Goal: Information Seeking & Learning: Compare options

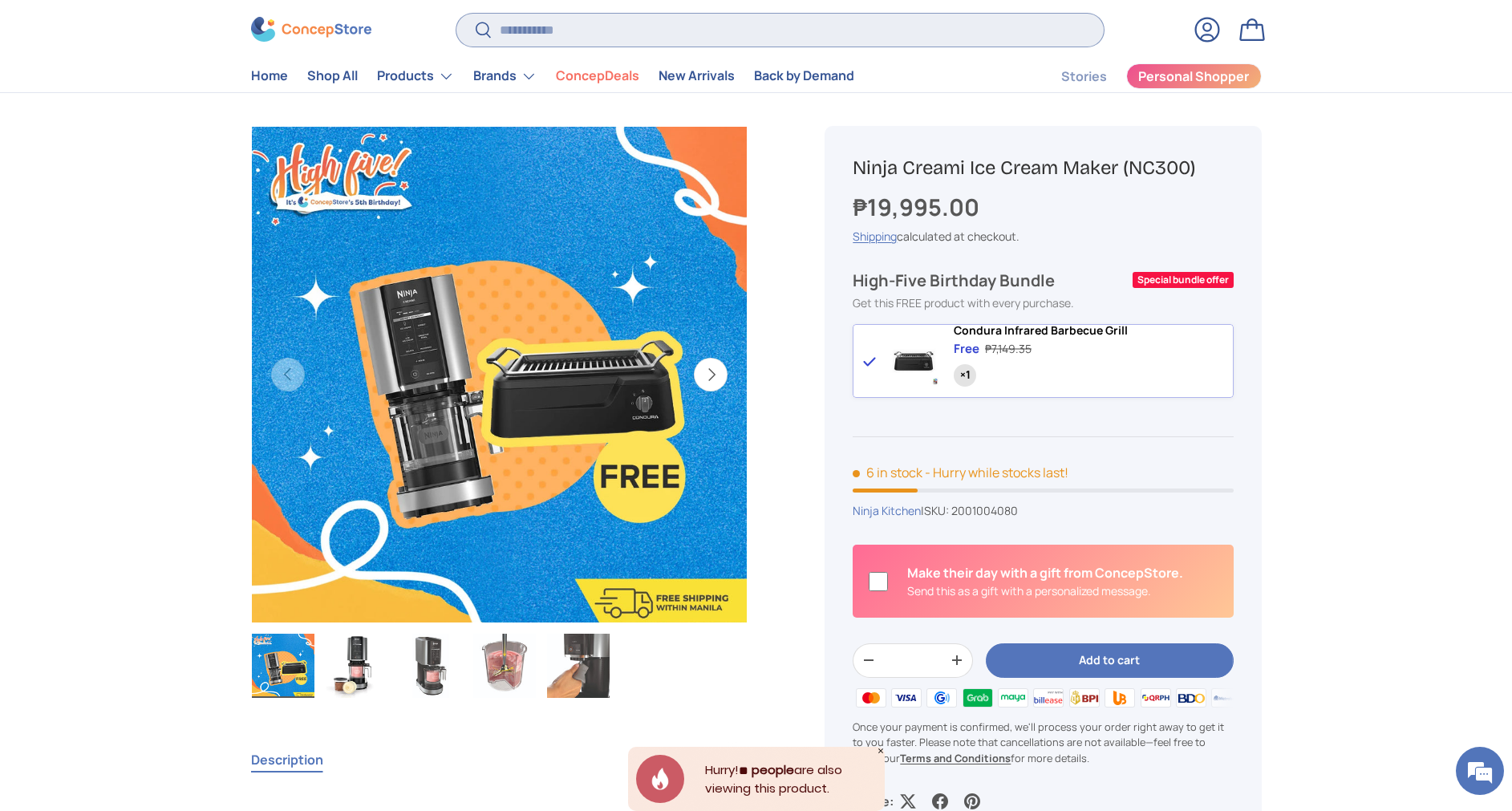
click at [754, 25] on input "Search" at bounding box center [779, 29] width 646 height 33
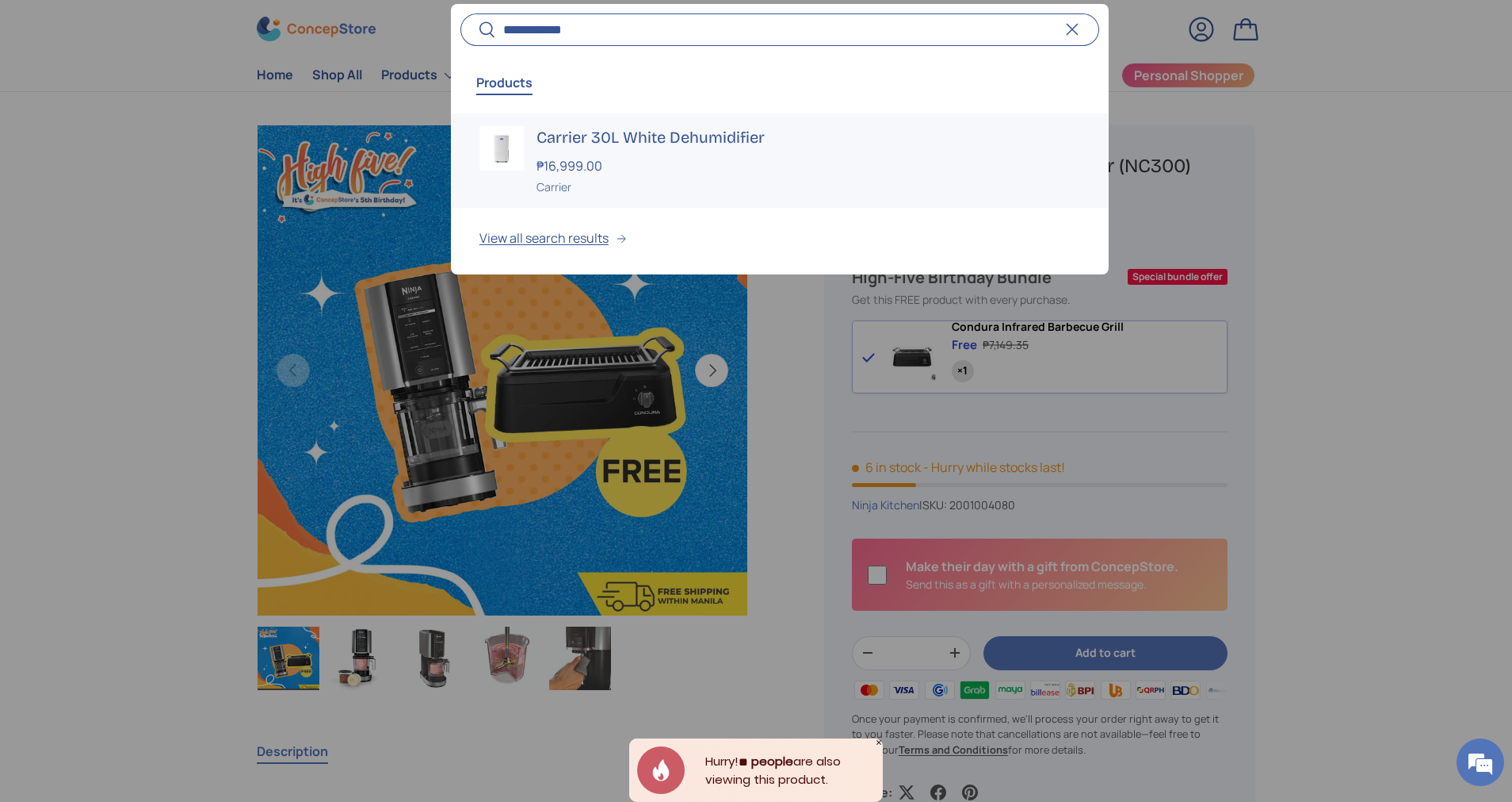
type input "**********"
click at [639, 172] on div "₱16,999.00" at bounding box center [808, 165] width 543 height 19
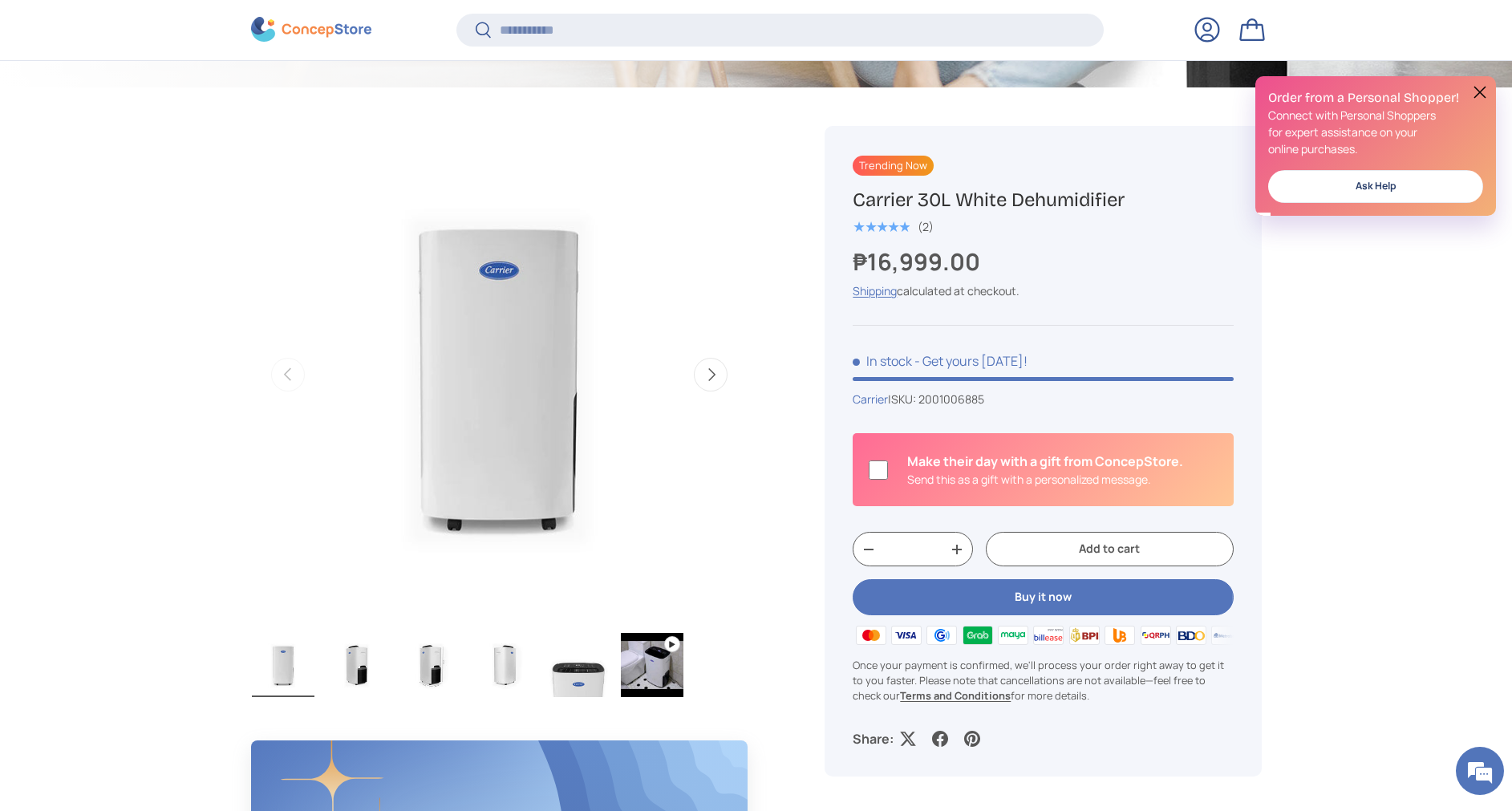
drag, startPoint x: 1128, startPoint y: 201, endPoint x: 830, endPoint y: 186, distance: 298.4
click at [830, 186] on div "Trending Now Carrier 30L White Dehumidifier ★★★★★ (2) ₱16,999.00 Unit price / U…" at bounding box center [1042, 450] width 436 height 650
copy h1 "Carrier 30L White Dehumidifier"
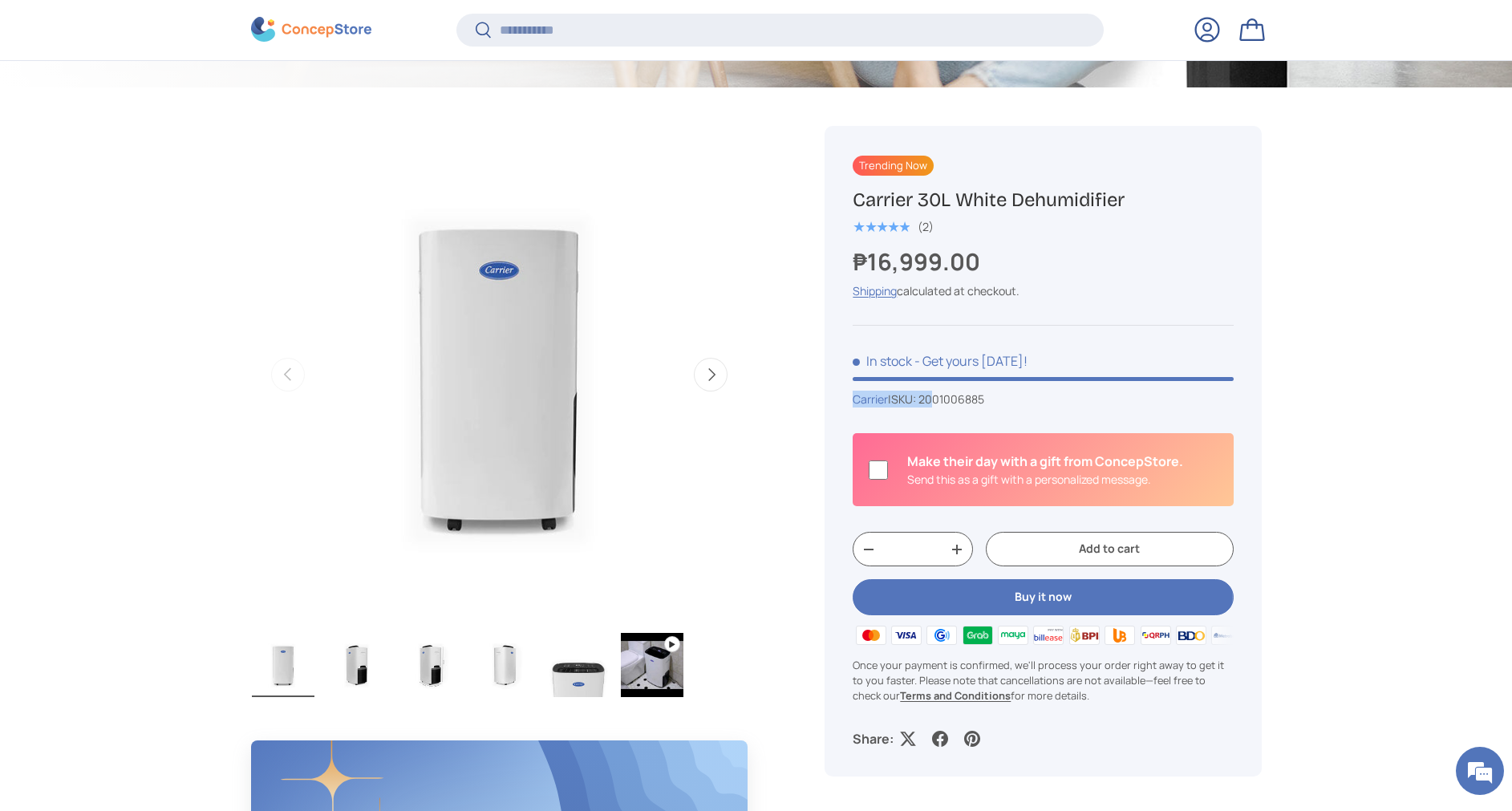
drag, startPoint x: 1032, startPoint y: 383, endPoint x: 959, endPoint y: 393, distance: 73.7
click at [953, 393] on div "Trending Now Carrier 30L White Dehumidifier ★★★★★ (2) ₱16,999.00 Unit price / U…" at bounding box center [1042, 450] width 436 height 650
drag, startPoint x: 959, startPoint y: 393, endPoint x: 1009, endPoint y: 406, distance: 51.7
click at [1009, 406] on div "Carrier | SKU: 2001006885" at bounding box center [1042, 399] width 380 height 17
drag, startPoint x: 1007, startPoint y: 400, endPoint x: 930, endPoint y: 398, distance: 77.0
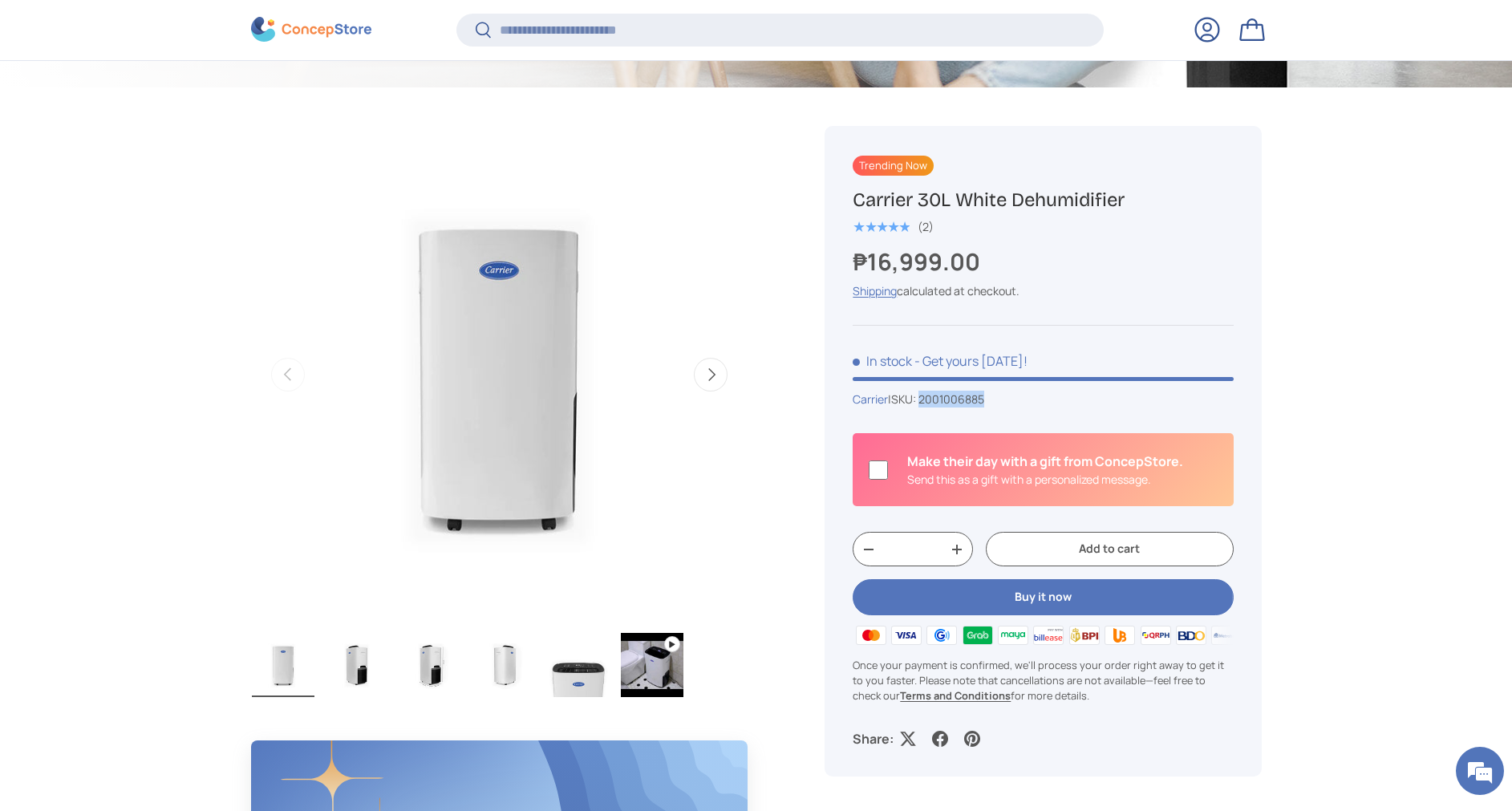
click at [930, 398] on div "Carrier | SKU: 2001006885" at bounding box center [1042, 399] width 380 height 17
copy span "2001006885"
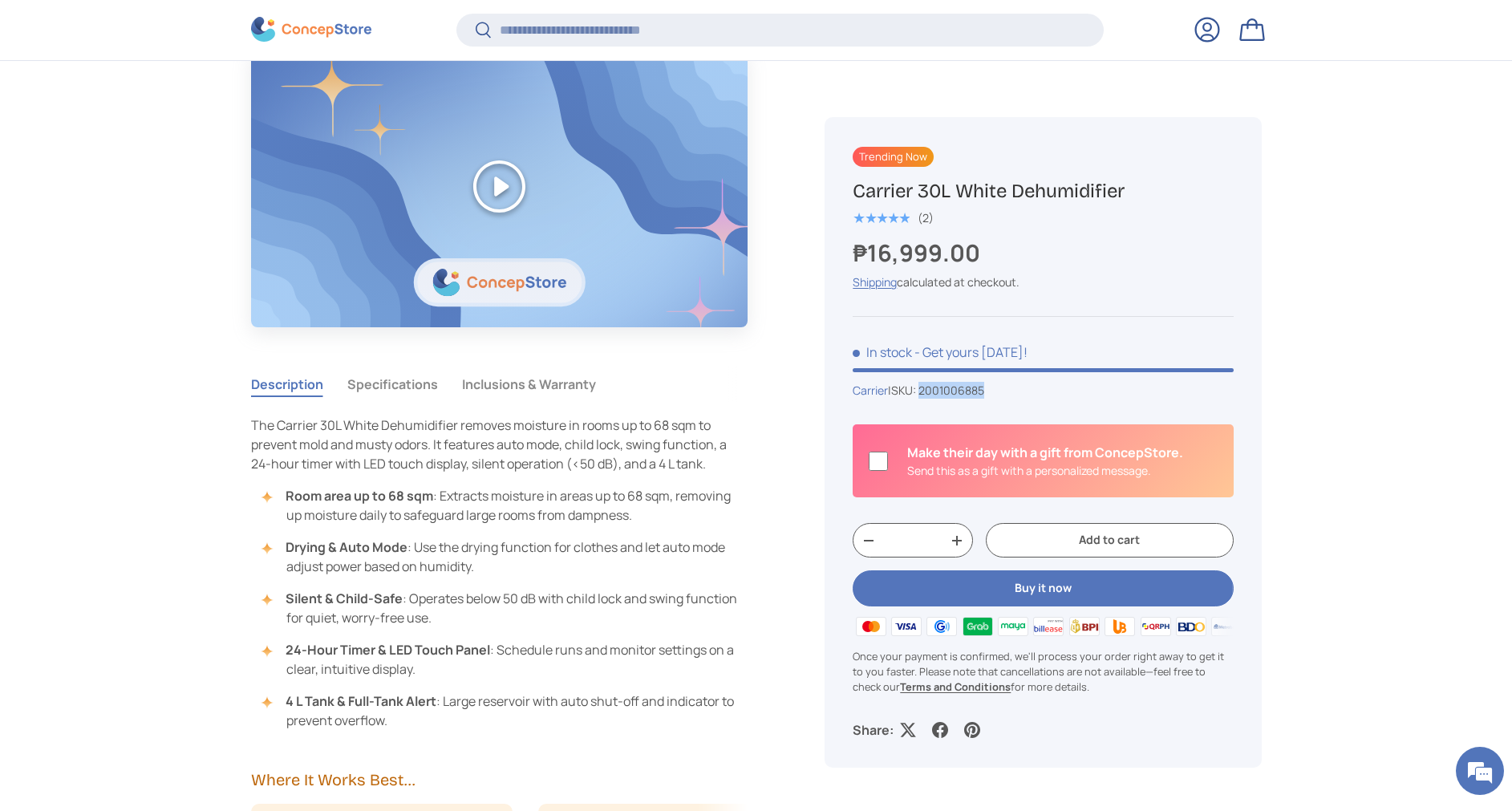
scroll to position [1200, 0]
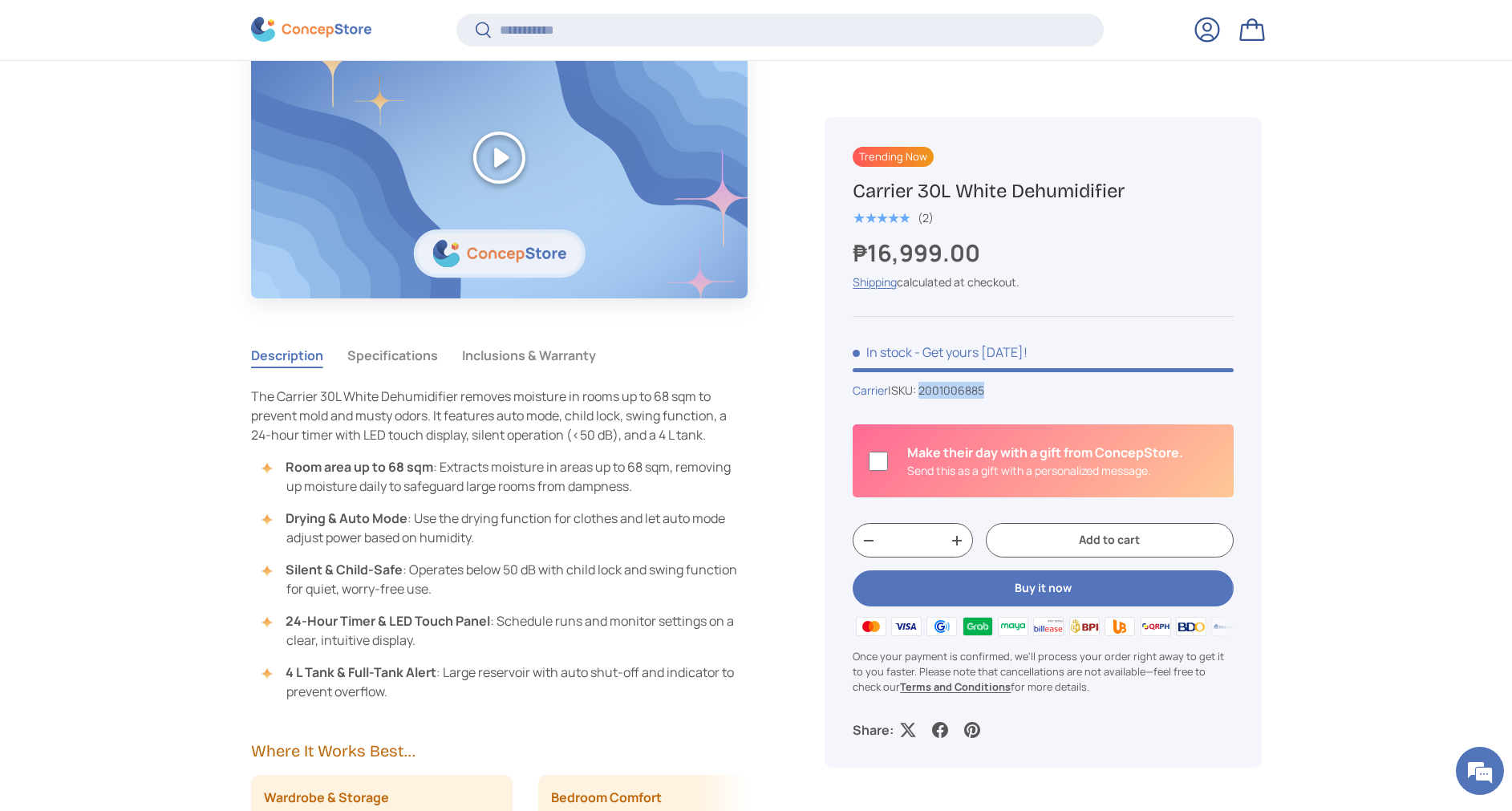
click at [398, 361] on button "Specifications" at bounding box center [392, 355] width 91 height 37
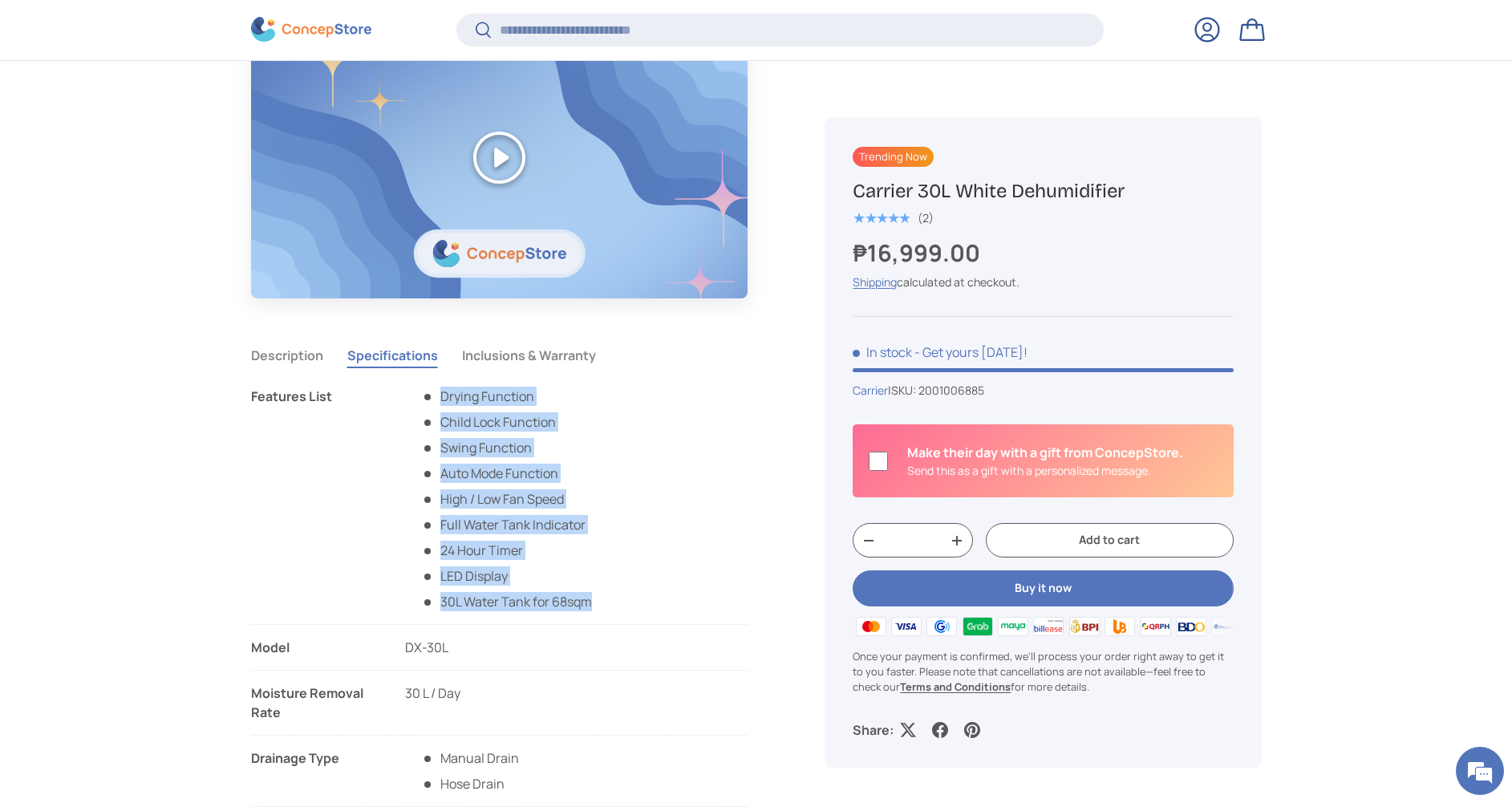
drag, startPoint x: 586, startPoint y: 596, endPoint x: 438, endPoint y: 390, distance: 253.7
click at [438, 390] on li "Features List Drying Function Child Lock Function Swing Function Auto Mode Func…" at bounding box center [499, 505] width 497 height 239
copy ul "Drying Function Child Lock Function Swing Function Auto Mode Function High / Lo…"
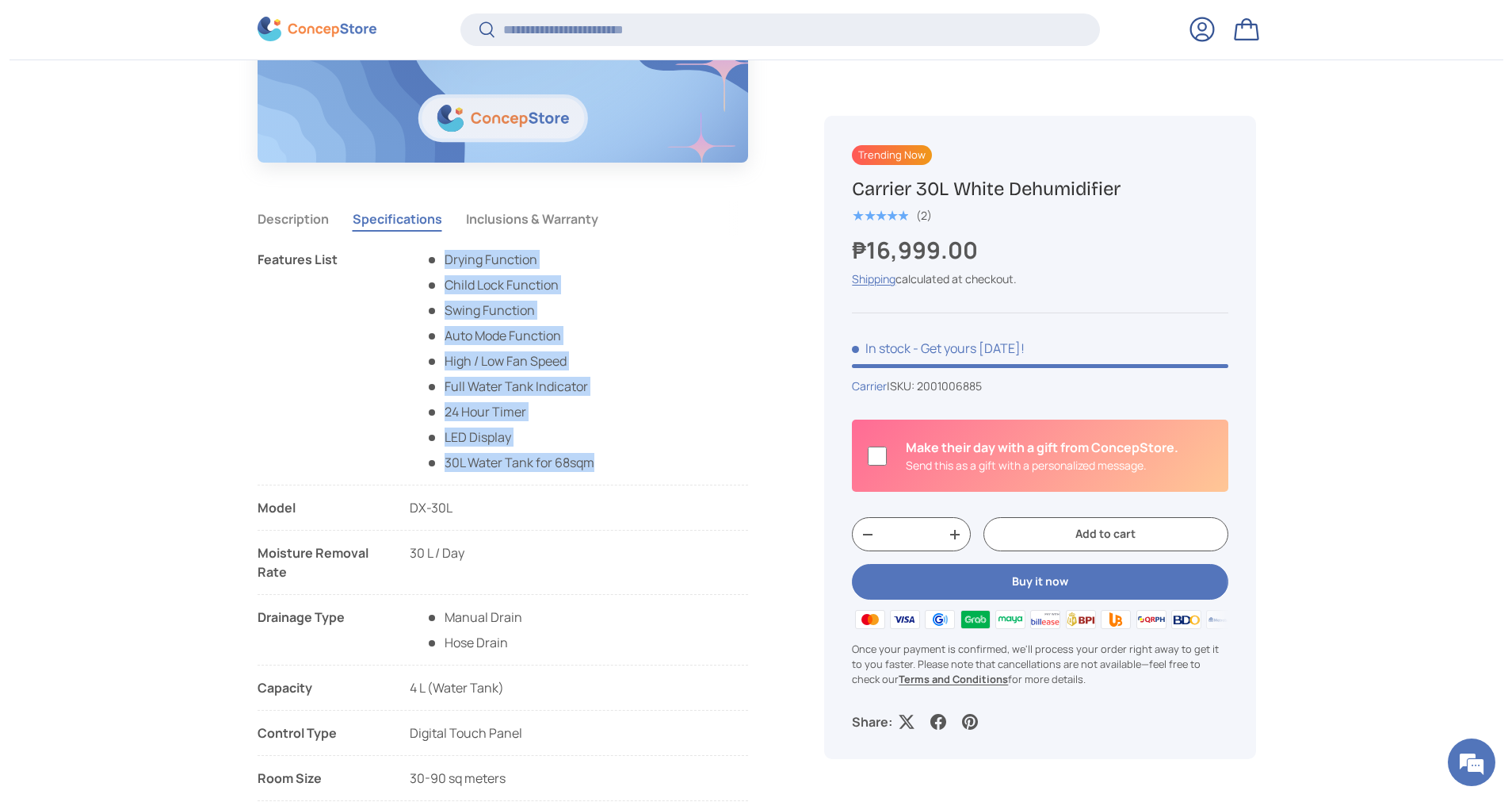
scroll to position [1424, 0]
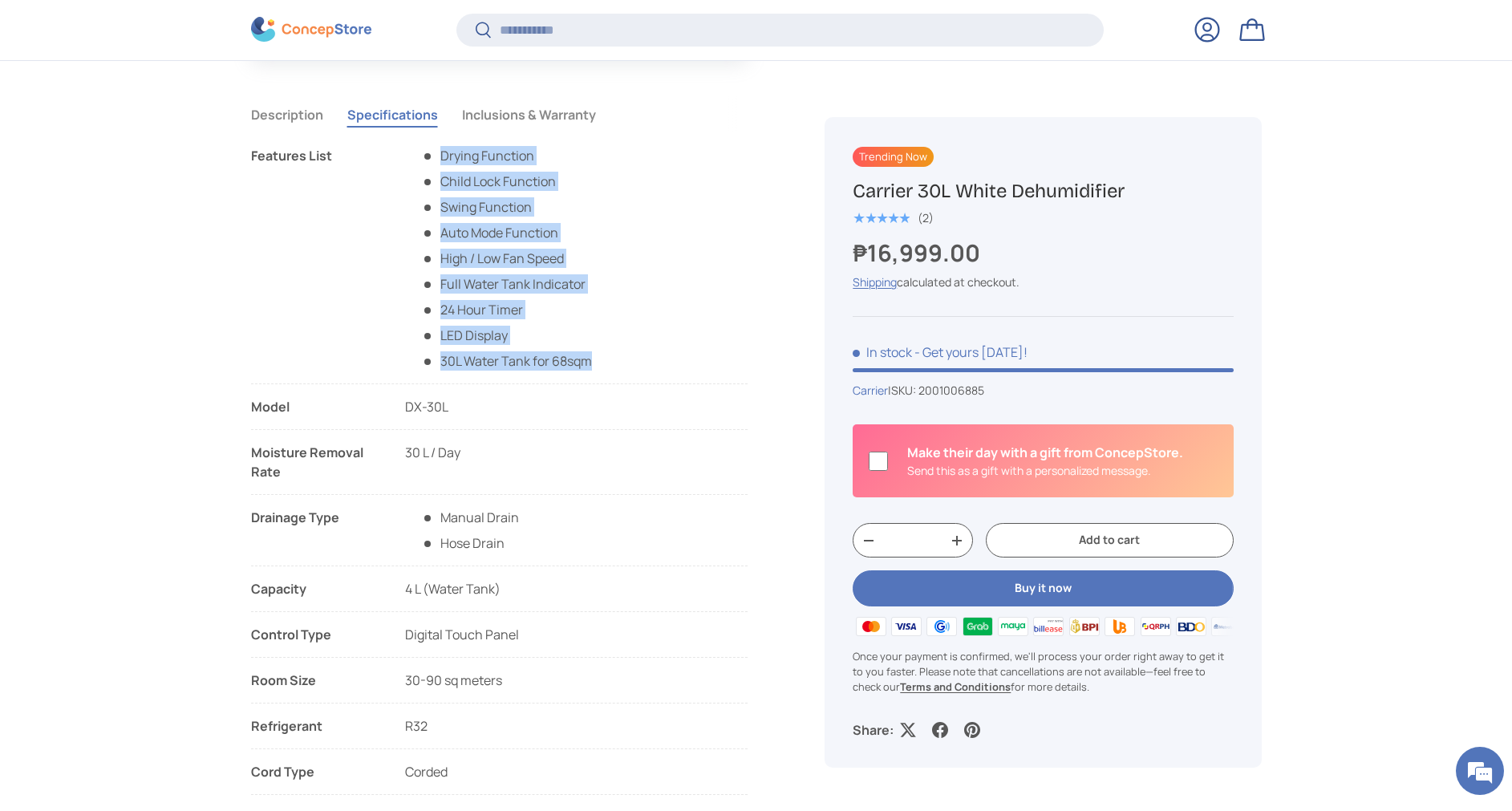
drag, startPoint x: 251, startPoint y: 407, endPoint x: 475, endPoint y: 740, distance: 401.3
click at [475, 740] on ul "Features List Drying Function Child Lock Function Swing Function Auto Mode Func…" at bounding box center [499, 554] width 497 height 818
copy ul "Model DX-30L Moisture Removal Rate 30 L / Day Drainage Type Manual Drain Hose D…"
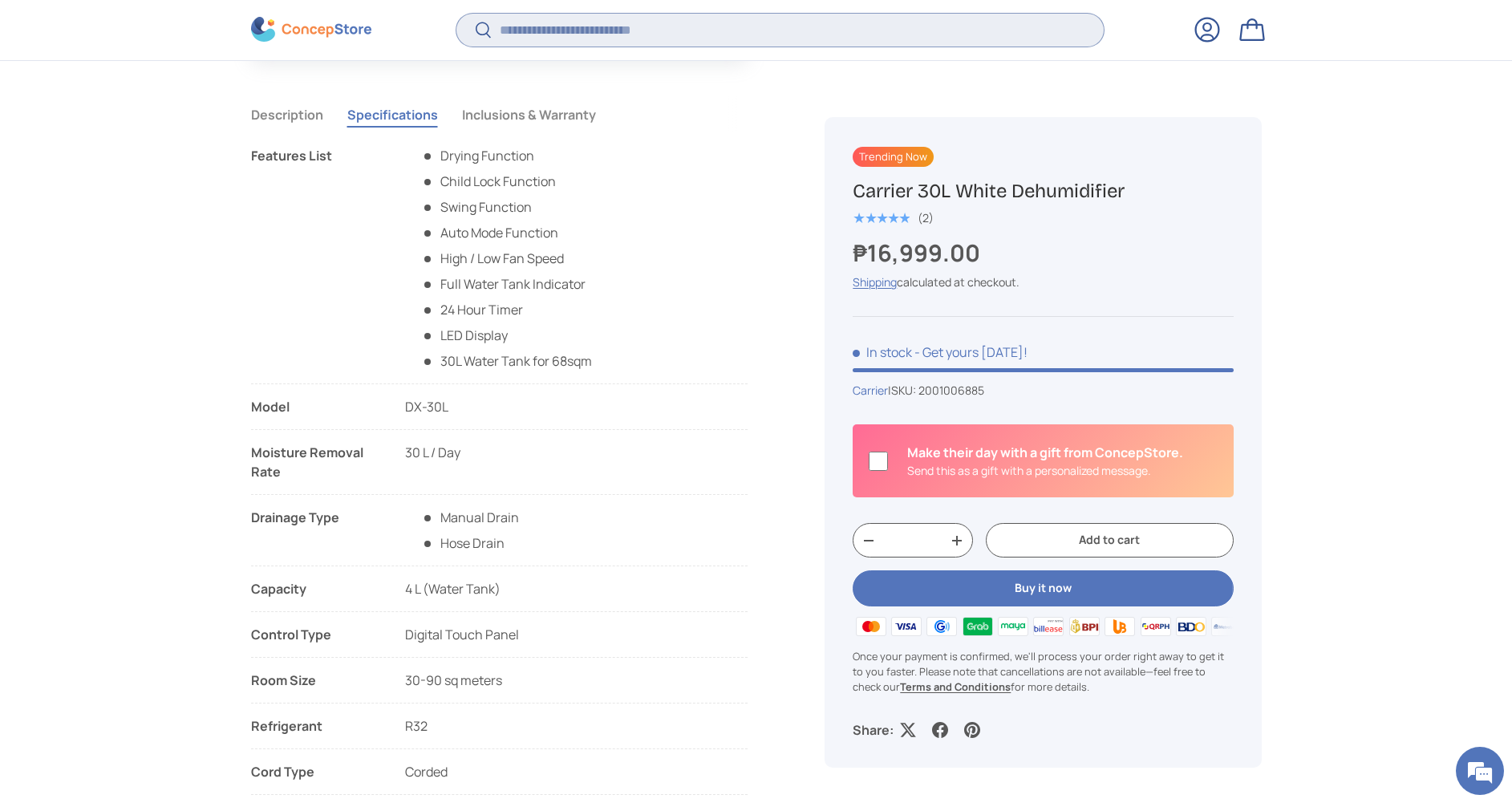
click at [746, 30] on input "Search" at bounding box center [779, 29] width 646 height 33
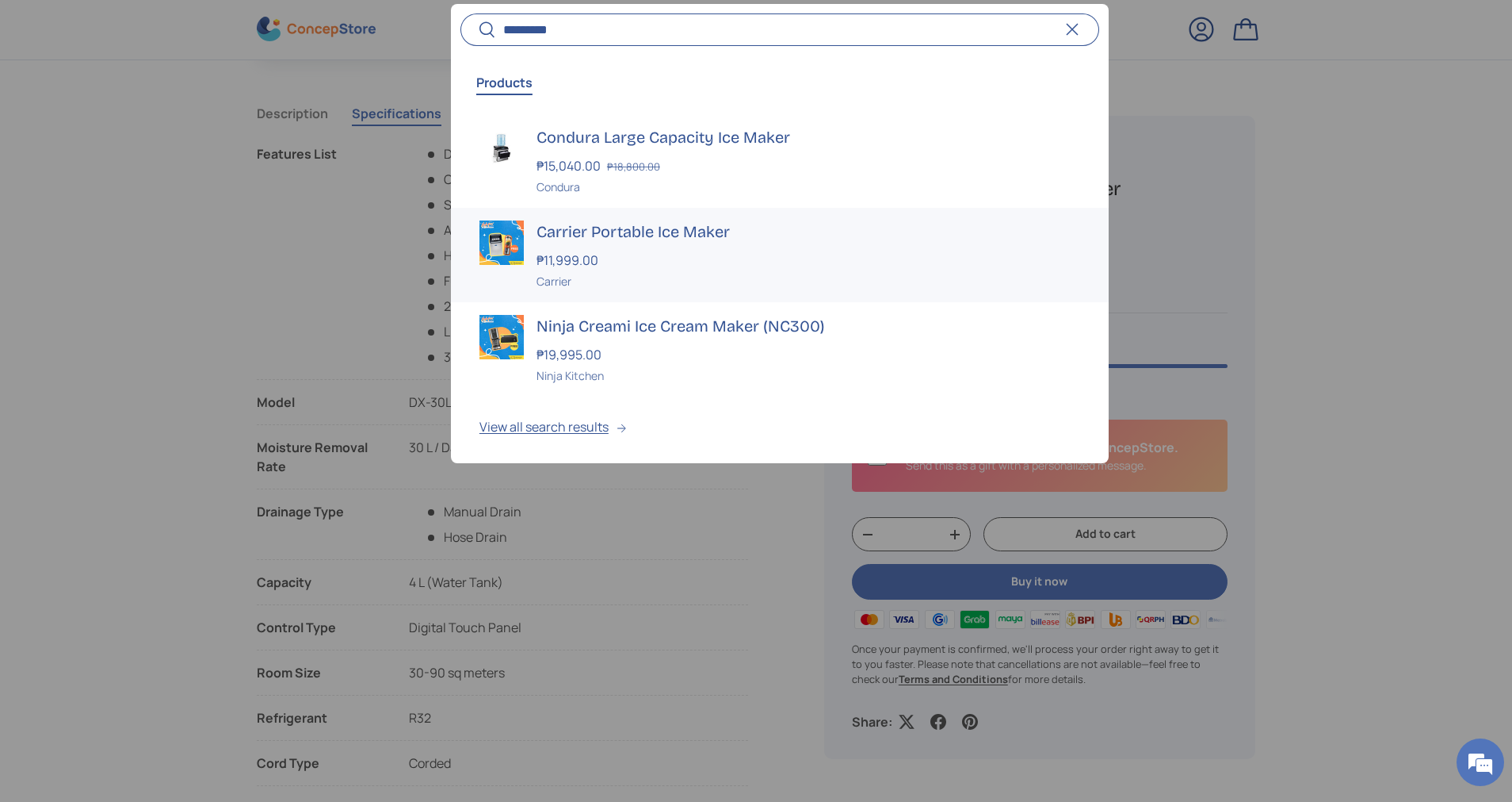
type input "*********"
click at [590, 256] on strong "₱11,999.00" at bounding box center [570, 260] width 66 height 18
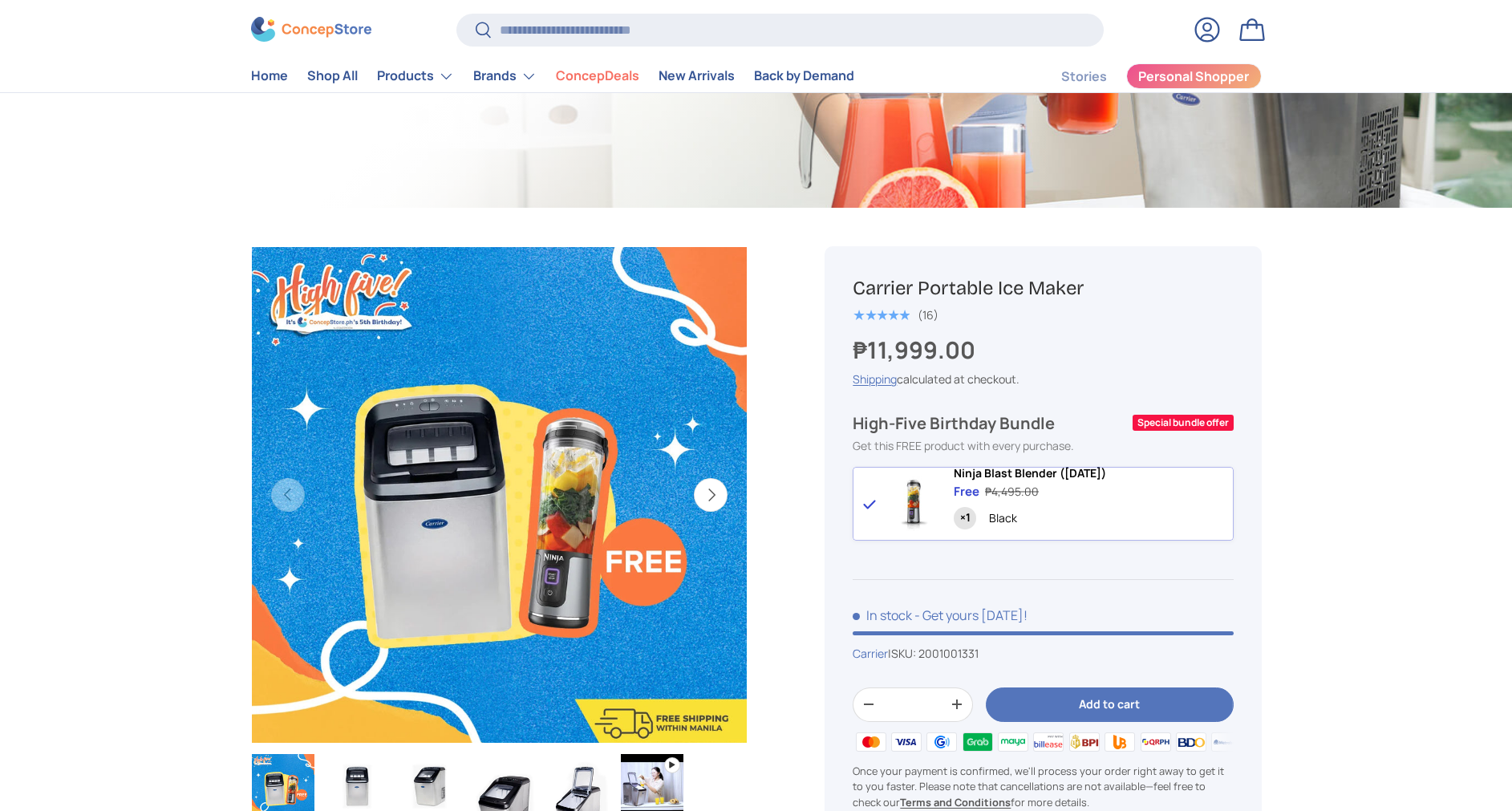
scroll to position [361, 0]
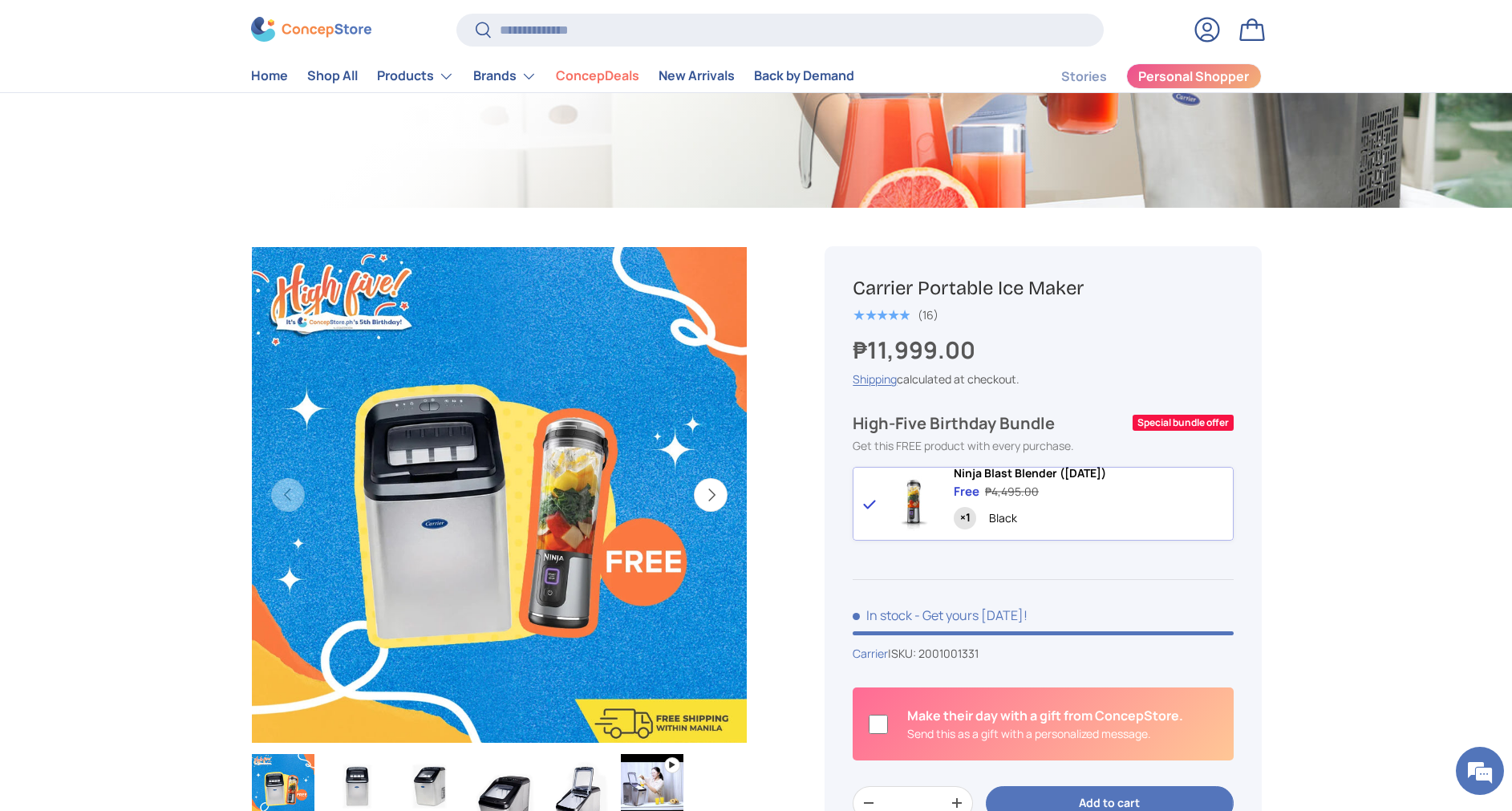
drag, startPoint x: 1105, startPoint y: 291, endPoint x: 826, endPoint y: 282, distance: 279.1
click at [826, 282] on div "Carrier Portable Ice Maker ★★★★★ (16) ₱11,999.00 Unit price / Unavailable Shipp…" at bounding box center [1042, 614] width 436 height 736
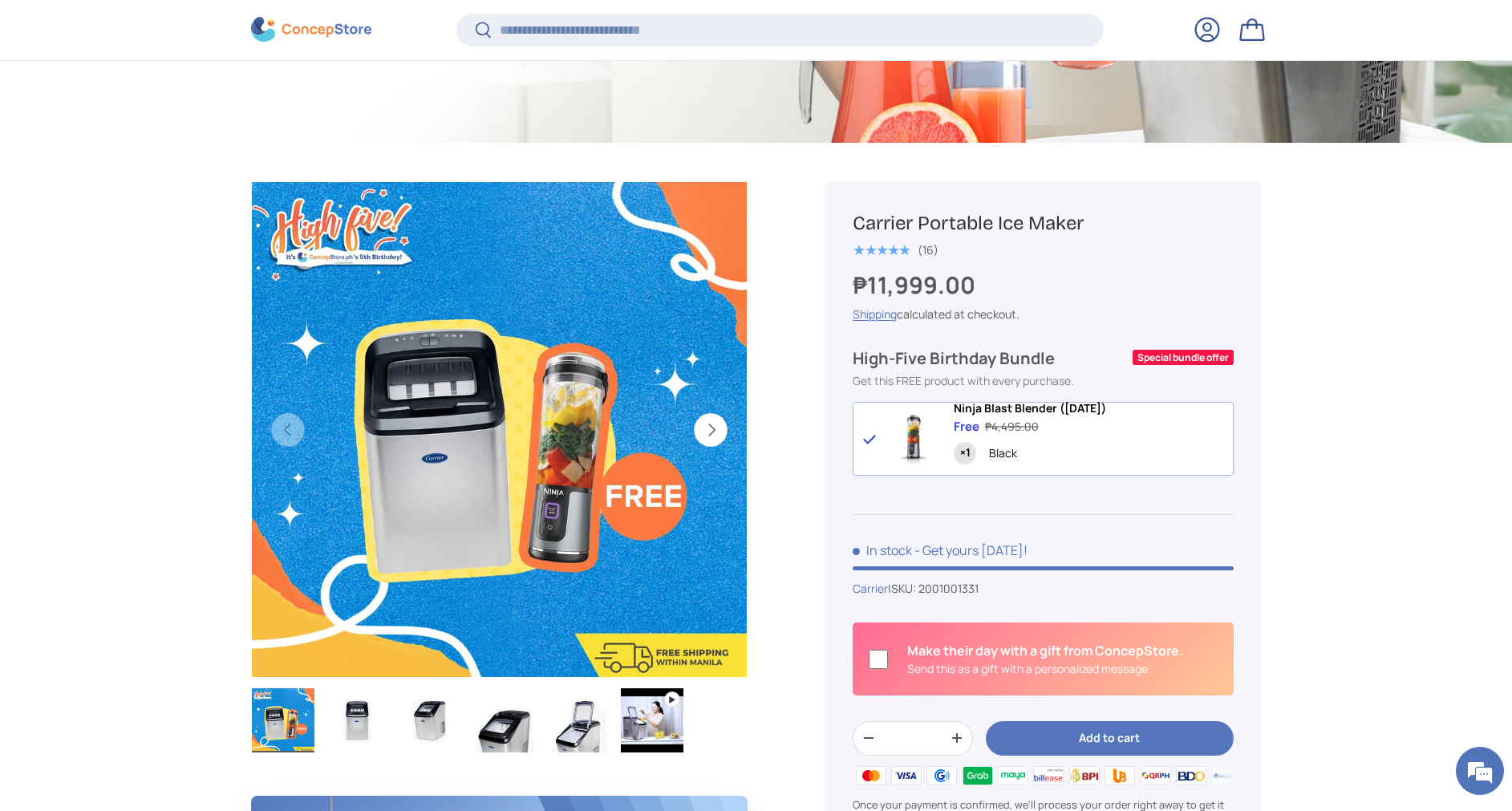
scroll to position [598, 0]
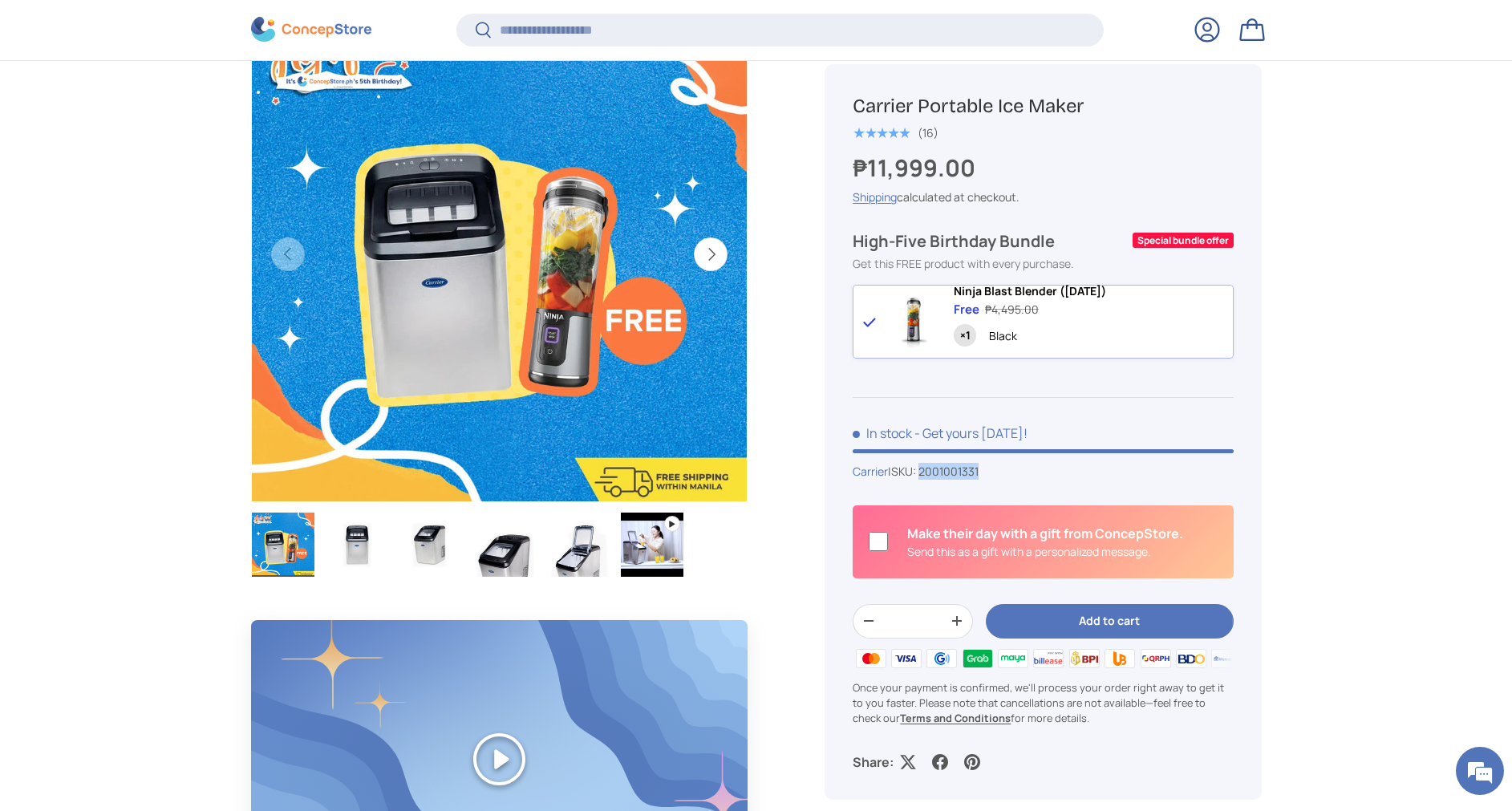
drag, startPoint x: 986, startPoint y: 480, endPoint x: 929, endPoint y: 481, distance: 57.0
click at [929, 479] on div "Carrier | SKU: 2001001331" at bounding box center [1042, 472] width 380 height 17
copy span "2001001331"
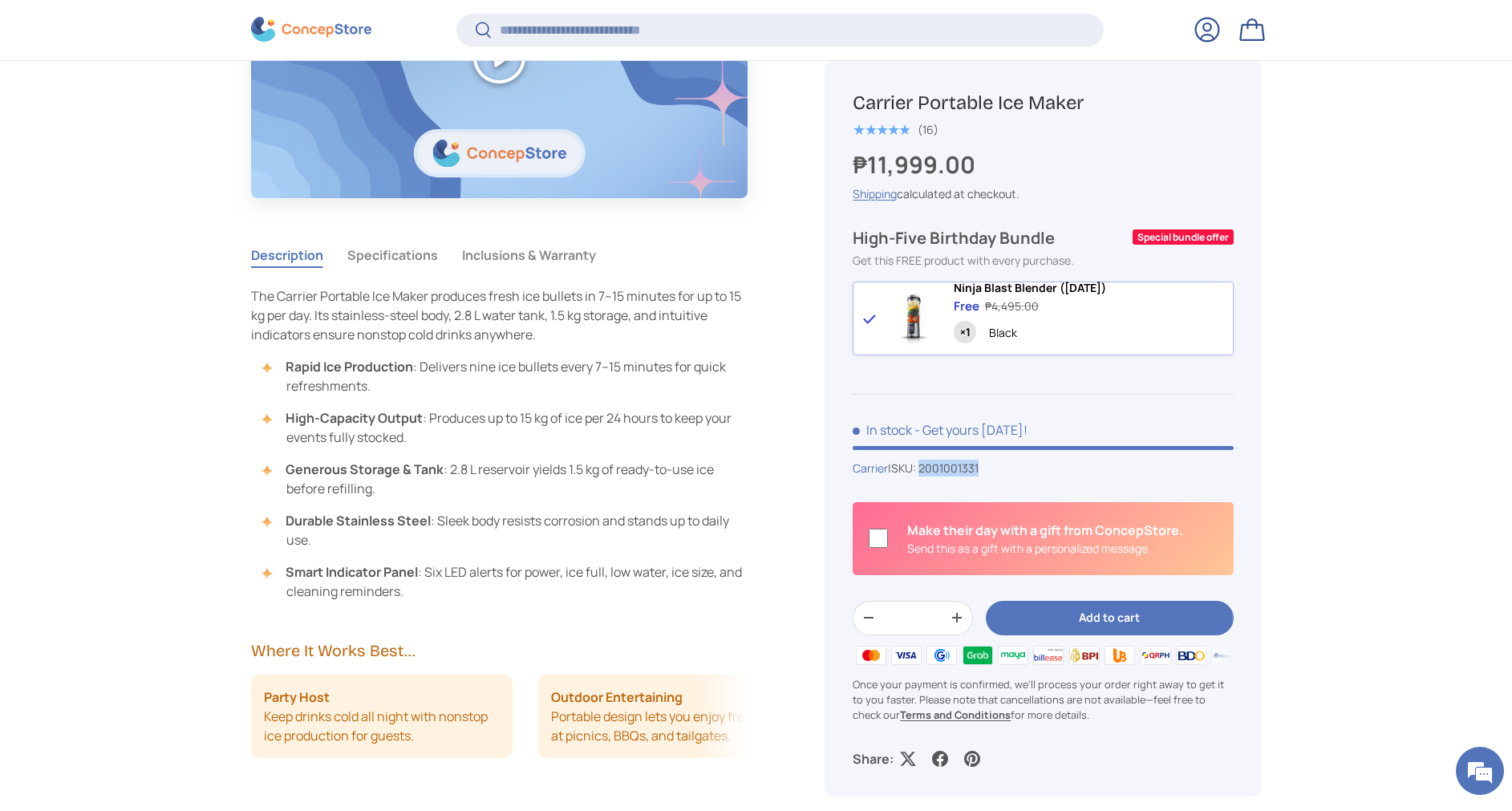
scroll to position [1319, 0]
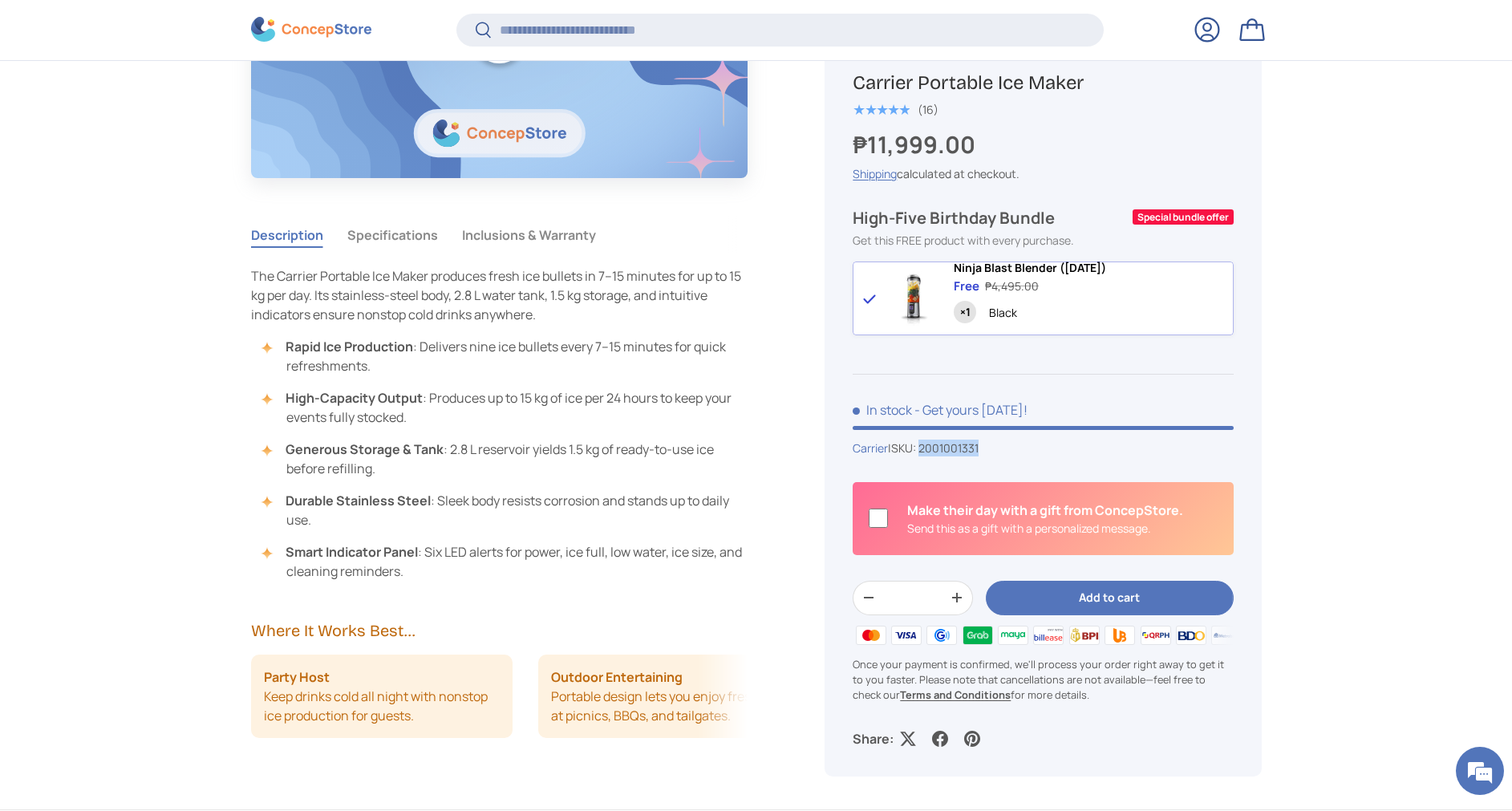
click at [363, 232] on button "Specifications" at bounding box center [392, 235] width 91 height 37
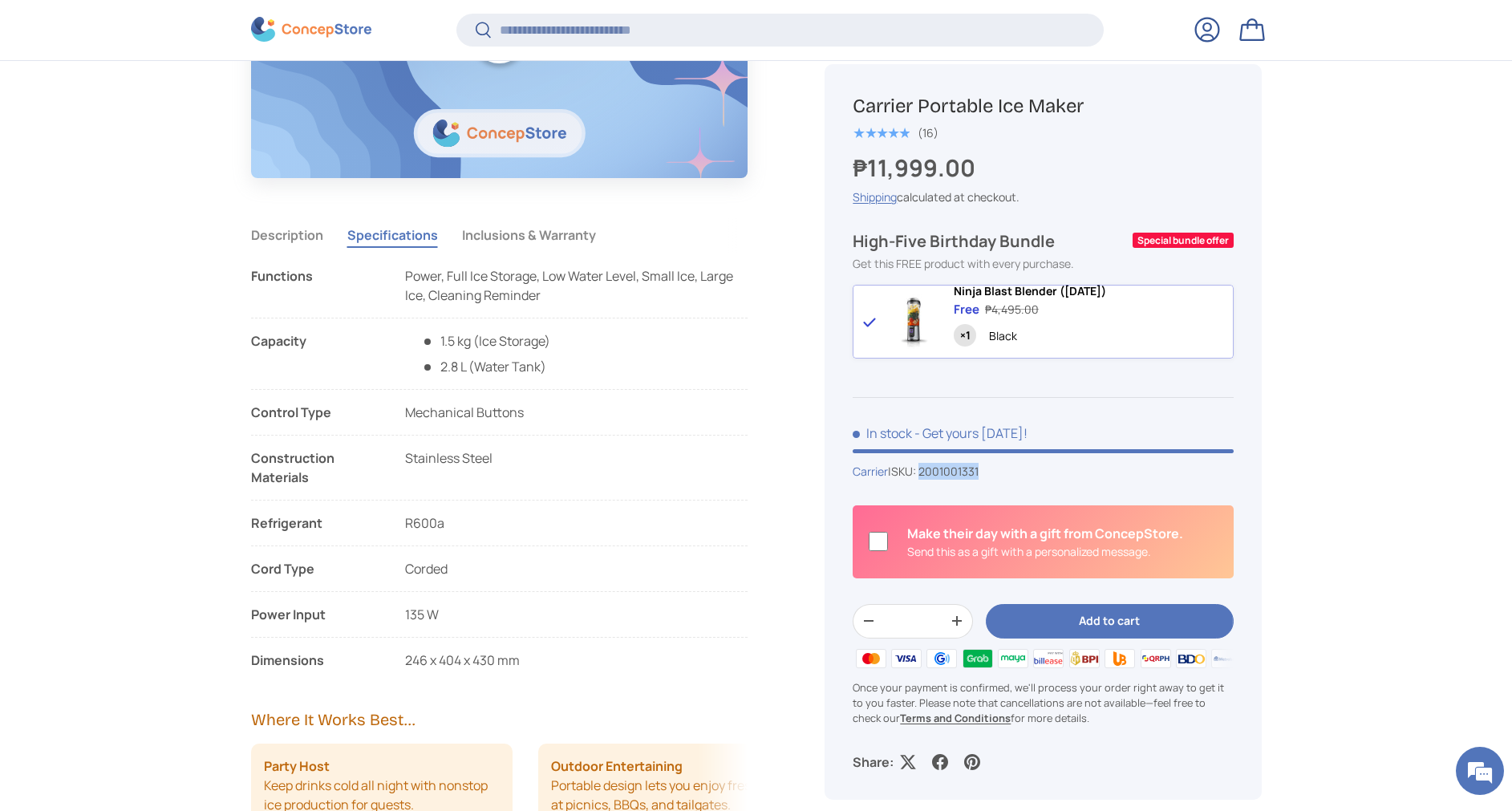
drag, startPoint x: 560, startPoint y: 371, endPoint x: 442, endPoint y: 340, distance: 122.0
click at [442, 340] on li "Capacity 1.5 kg (Ice Storage) 2.8 L (Water Tank)" at bounding box center [499, 360] width 497 height 58
drag, startPoint x: 442, startPoint y: 340, endPoint x: 608, endPoint y: 377, distance: 170.1
click at [608, 377] on li "Capacity 1.5 kg (Ice Storage) 2.8 L (Water Tank)" at bounding box center [499, 360] width 497 height 58
click at [590, 372] on li "Capacity 1.5 kg (Ice Storage) 2.8 L (Water Tank)" at bounding box center [499, 360] width 497 height 58
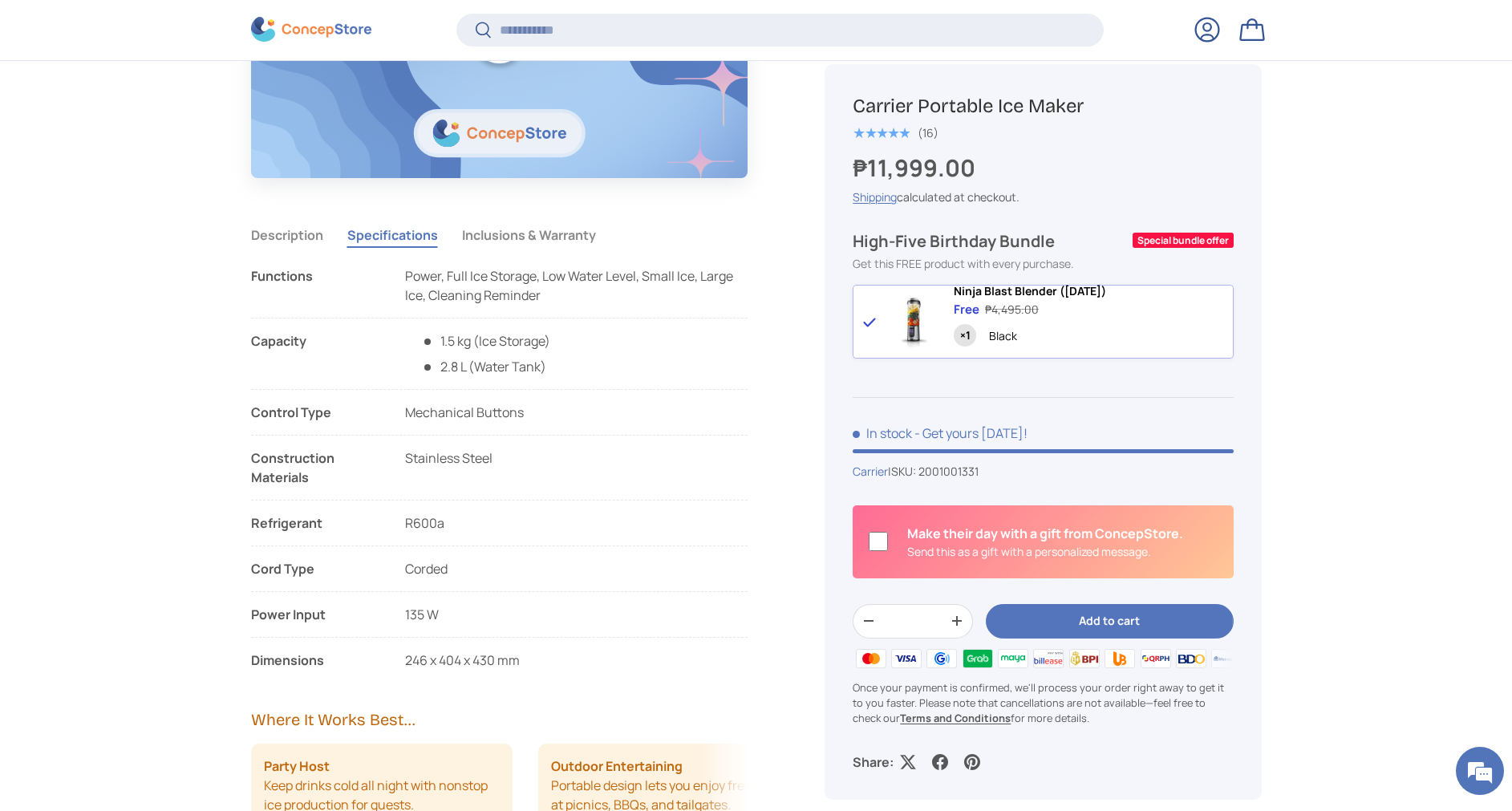
drag, startPoint x: 579, startPoint y: 364, endPoint x: 255, endPoint y: 343, distance: 324.7
click at [255, 343] on li "Capacity 1.5 kg (Ice Storage) 2.8 L (Water Tank)" at bounding box center [499, 360] width 497 height 58
copy li "Capacity 1.5 kg (Ice Storage) 2.8 L (Water Tank)"
drag, startPoint x: 254, startPoint y: 413, endPoint x: 441, endPoint y: 522, distance: 216.4
click at [441, 522] on ul "Functions Power, Full Ice Storage, Low Water Level, Small Ice, Large Ice, Clean…" at bounding box center [499, 468] width 497 height 404
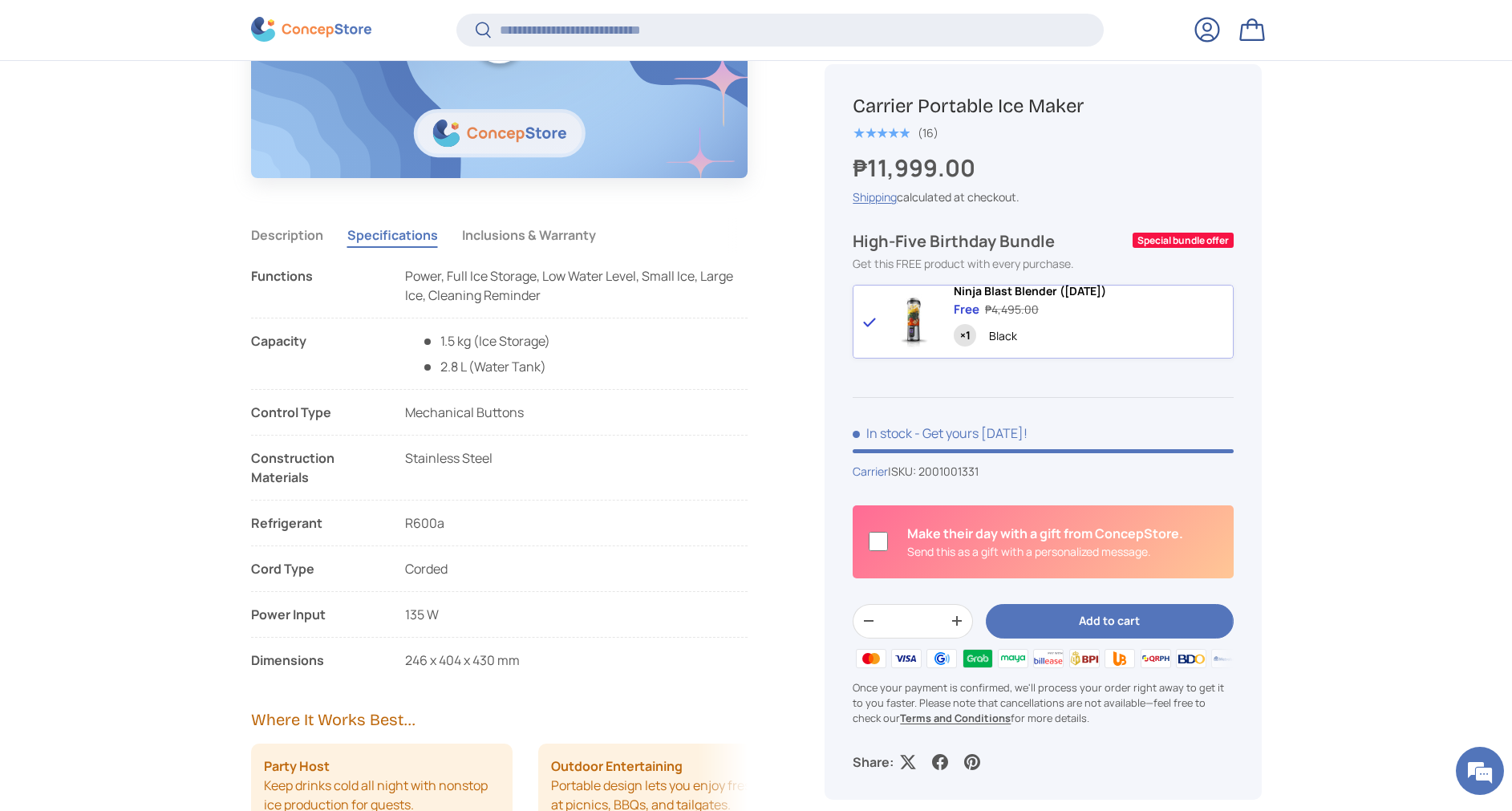
copy ul "Control Type Mechanical Buttons Construction Materials Stainless Steel Refriger…"
drag, startPoint x: 538, startPoint y: 664, endPoint x: 248, endPoint y: 613, distance: 294.5
drag, startPoint x: 248, startPoint y: 613, endPoint x: 495, endPoint y: 640, distance: 248.5
click at [468, 630] on li "Power Input 135 W" at bounding box center [499, 621] width 497 height 33
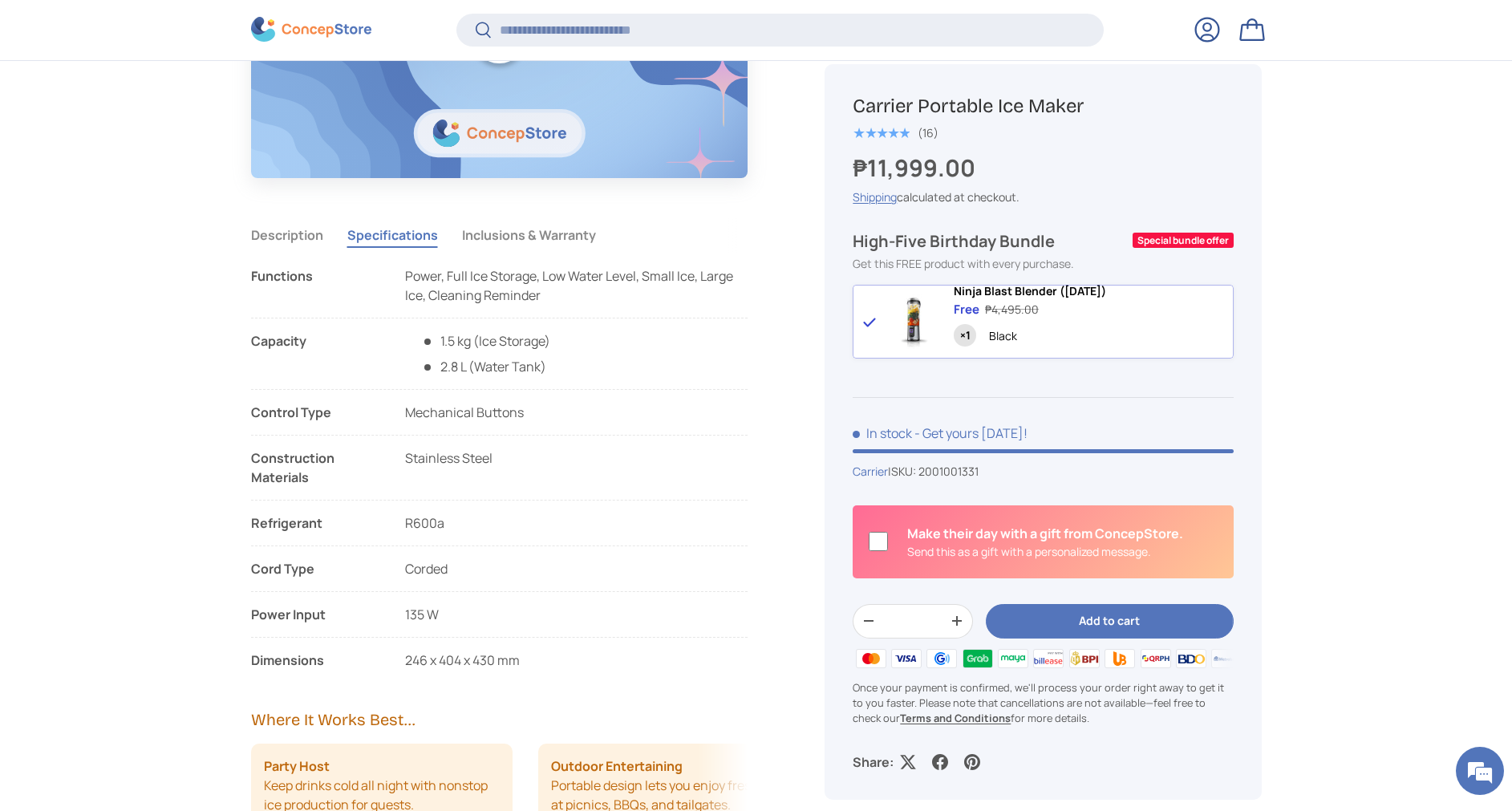
drag, startPoint x: 533, startPoint y: 661, endPoint x: 253, endPoint y: 618, distance: 283.3
click at [253, 618] on ul "Functions Power, Full Ice Storage, Low Water Level, Small Ice, Large Ice, Clean…" at bounding box center [499, 468] width 497 height 404
copy ul "Power Input 135 W Dimensions 246 x 404 x 430 mm"
click at [528, 240] on button "Inclusions & Warranty" at bounding box center [529, 235] width 134 height 37
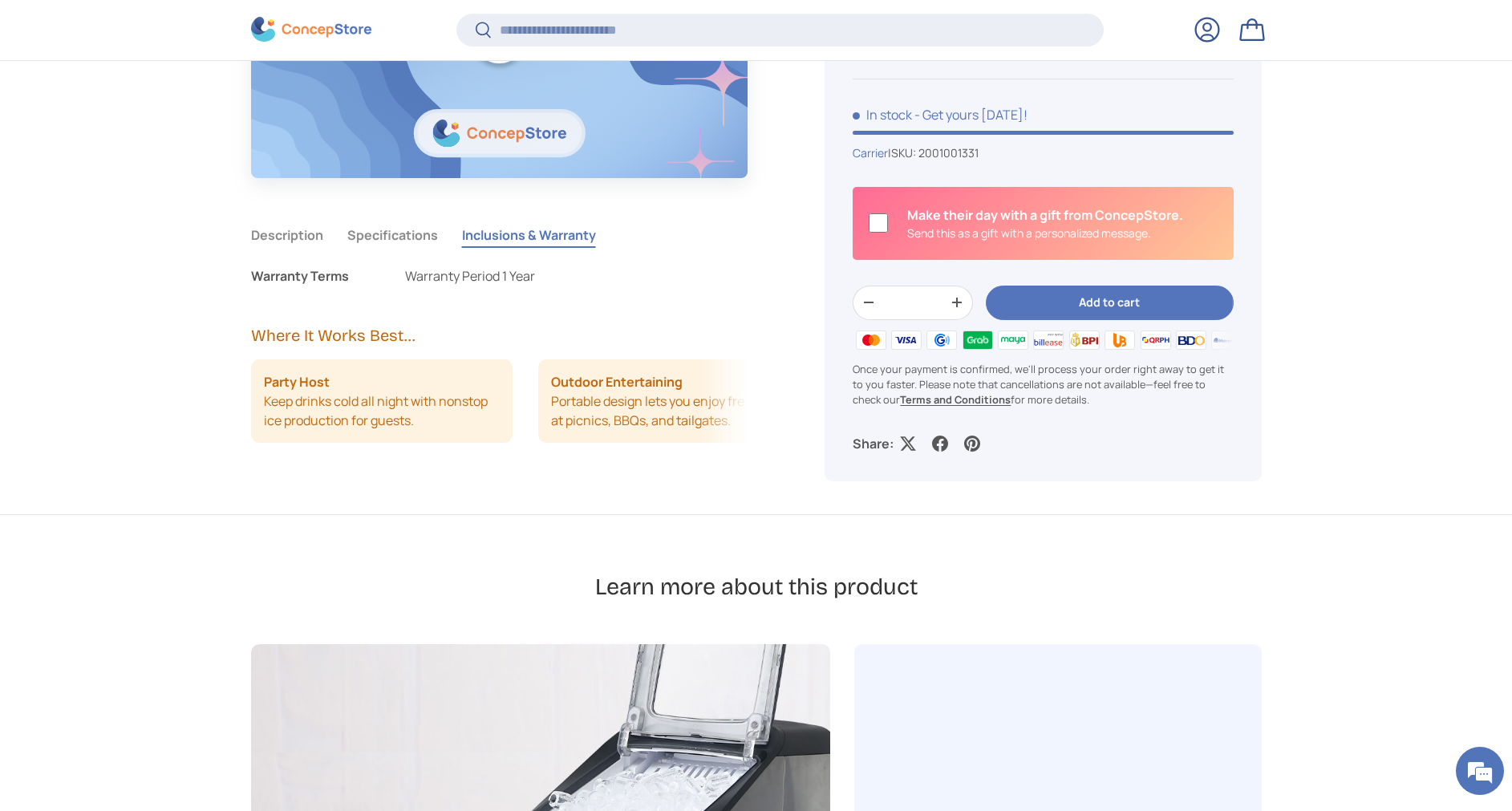
click at [388, 233] on button "Specifications" at bounding box center [392, 235] width 91 height 37
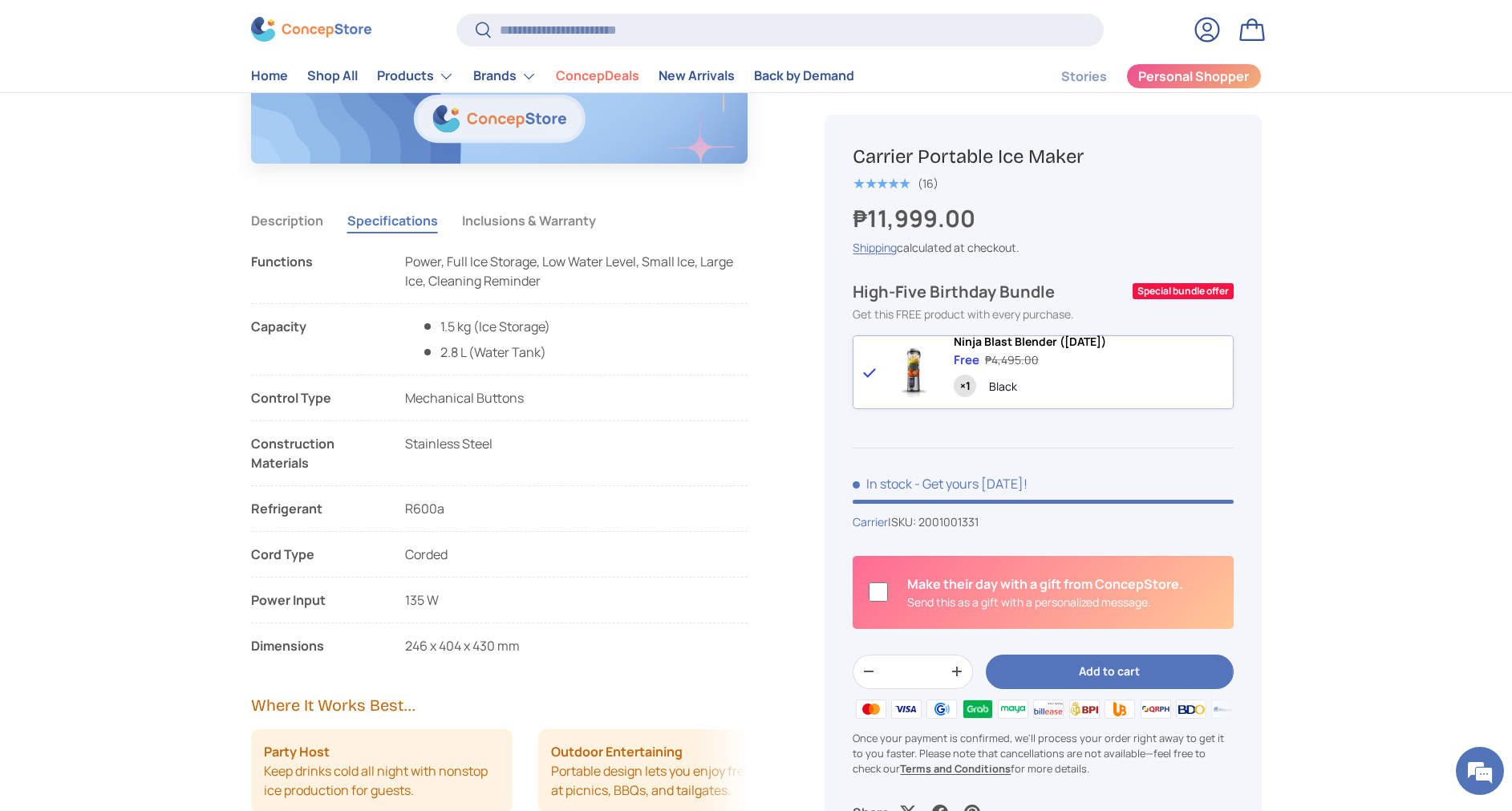
scroll to position [1202, 0]
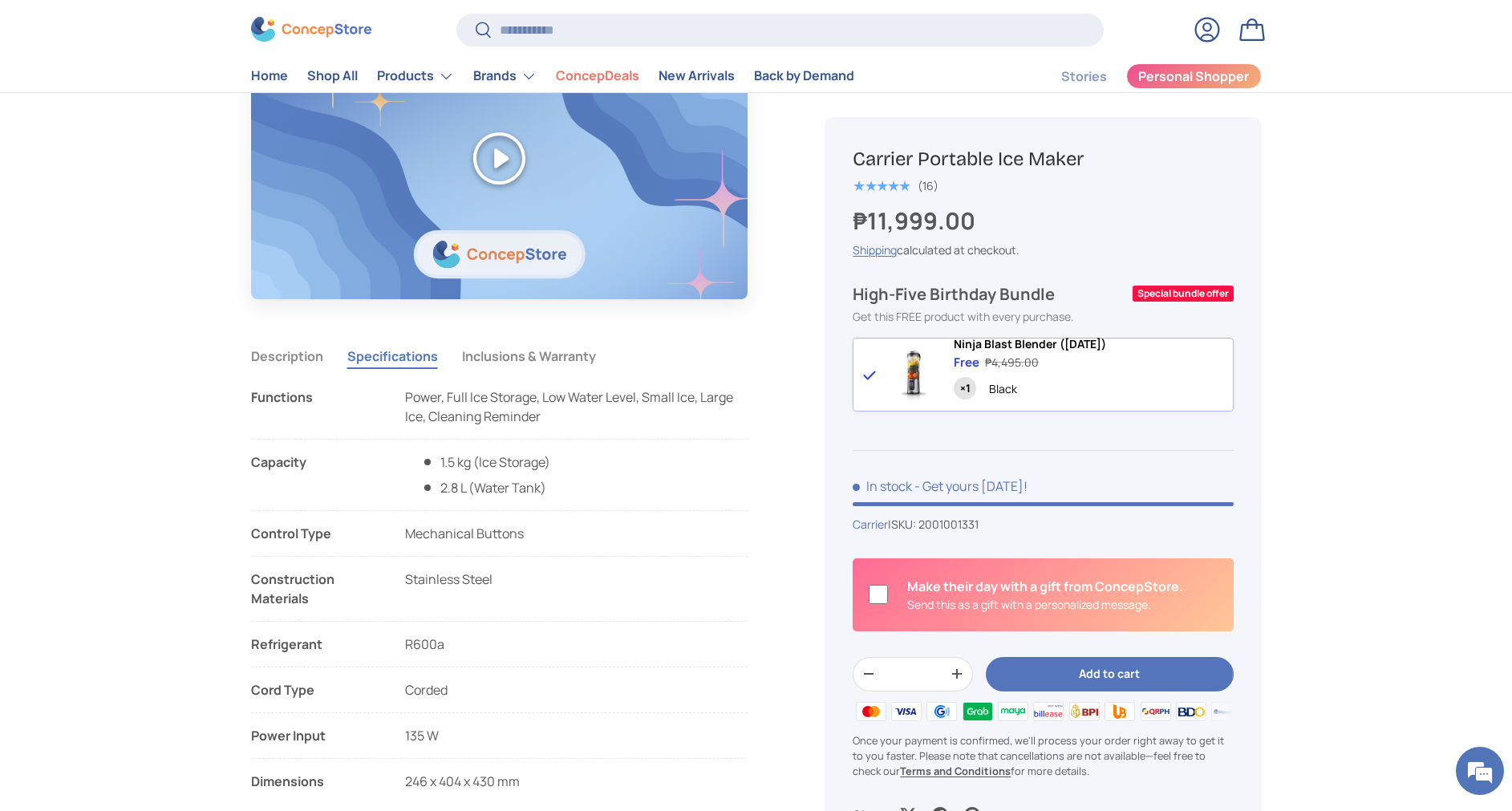
click at [510, 348] on button "Inclusions & Warranty" at bounding box center [529, 356] width 134 height 37
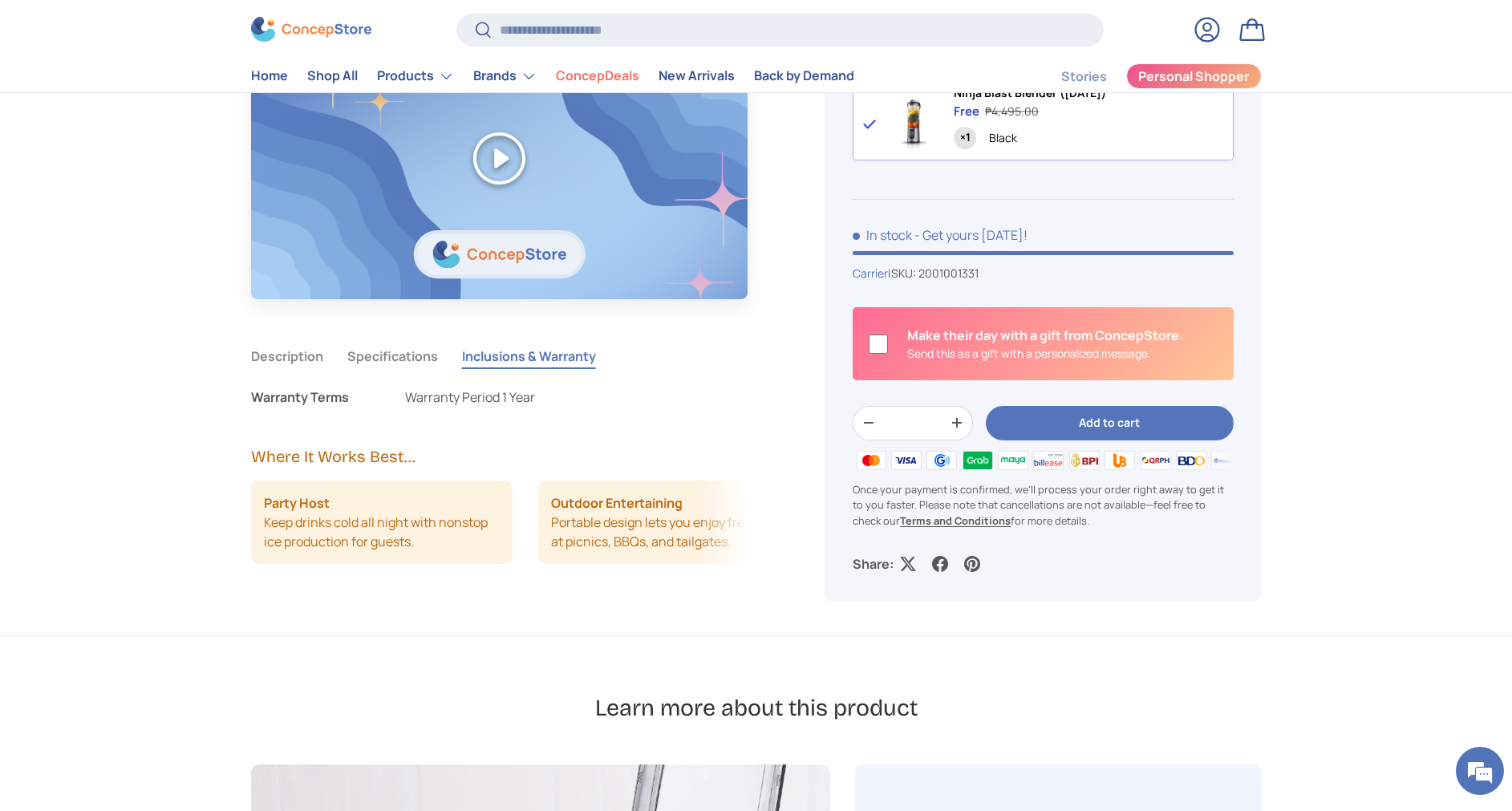
click at [398, 359] on button "Specifications" at bounding box center [392, 356] width 91 height 37
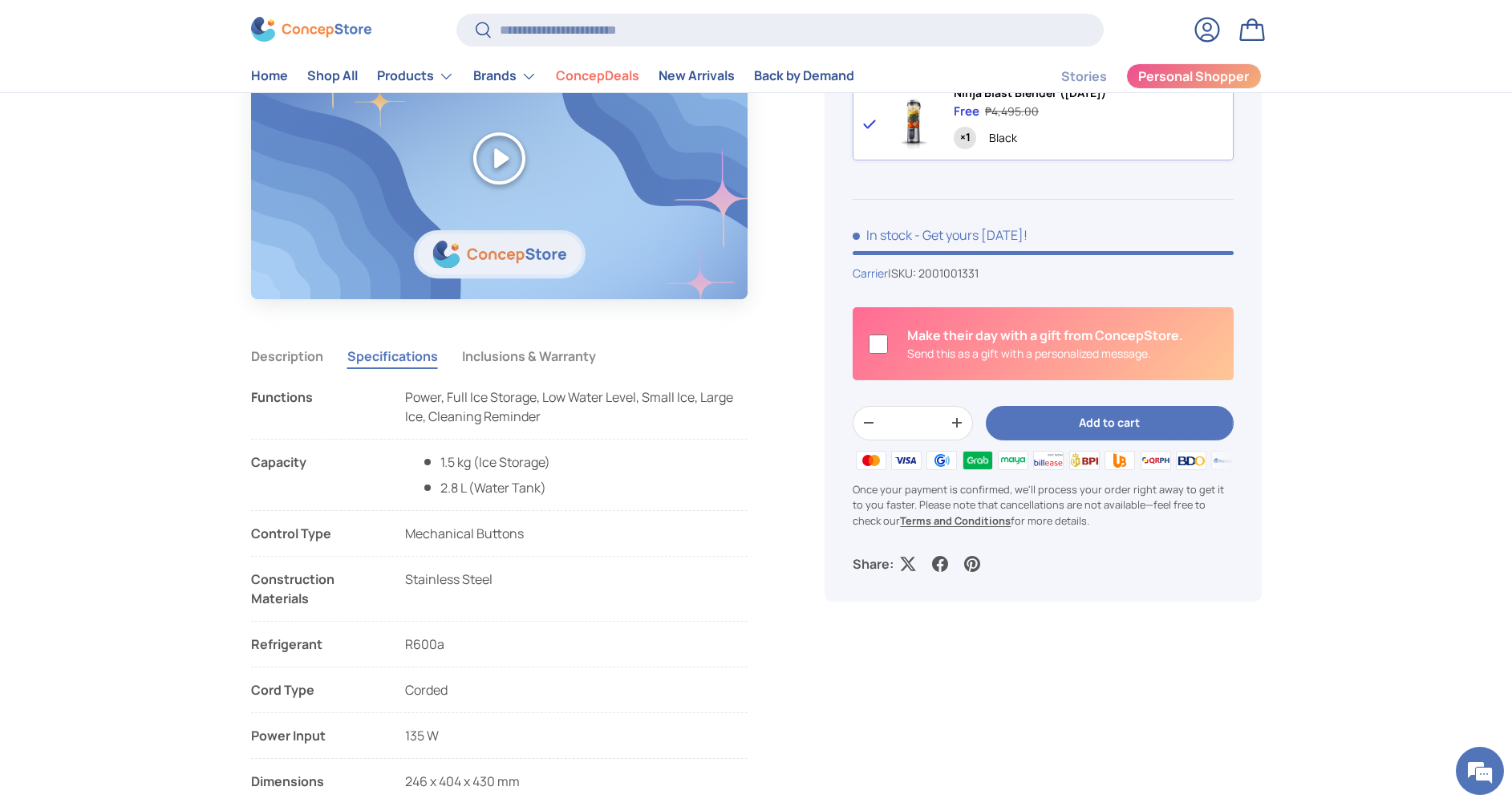
click at [257, 348] on button "Description" at bounding box center [287, 356] width 73 height 37
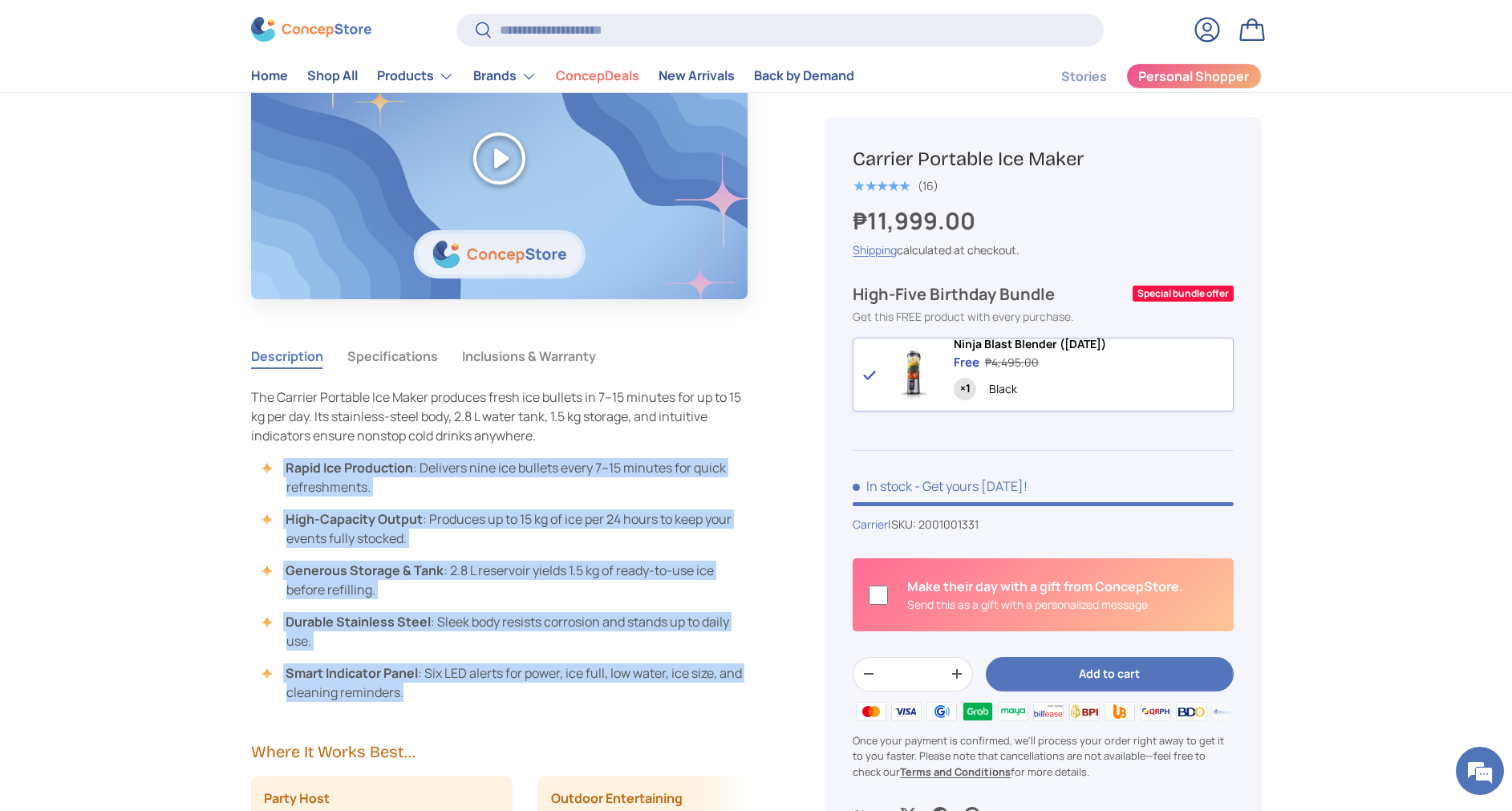
drag, startPoint x: 420, startPoint y: 691, endPoint x: 277, endPoint y: 461, distance: 270.8
click at [277, 461] on ul "Rapid Ice Production : Delivers nine ice bullets every 7–15 minutes for quick r…" at bounding box center [499, 579] width 497 height 243
copy ul "Rapid Ice Production : Delivers nine ice bullets every 7–15 minutes for quick r…"
drag, startPoint x: 448, startPoint y: 511, endPoint x: 409, endPoint y: 485, distance: 46.9
click at [447, 509] on li "High-Capacity Output : Produces up to 15 kg of ice per 24 hours to keep your ev…" at bounding box center [507, 528] width 481 height 39
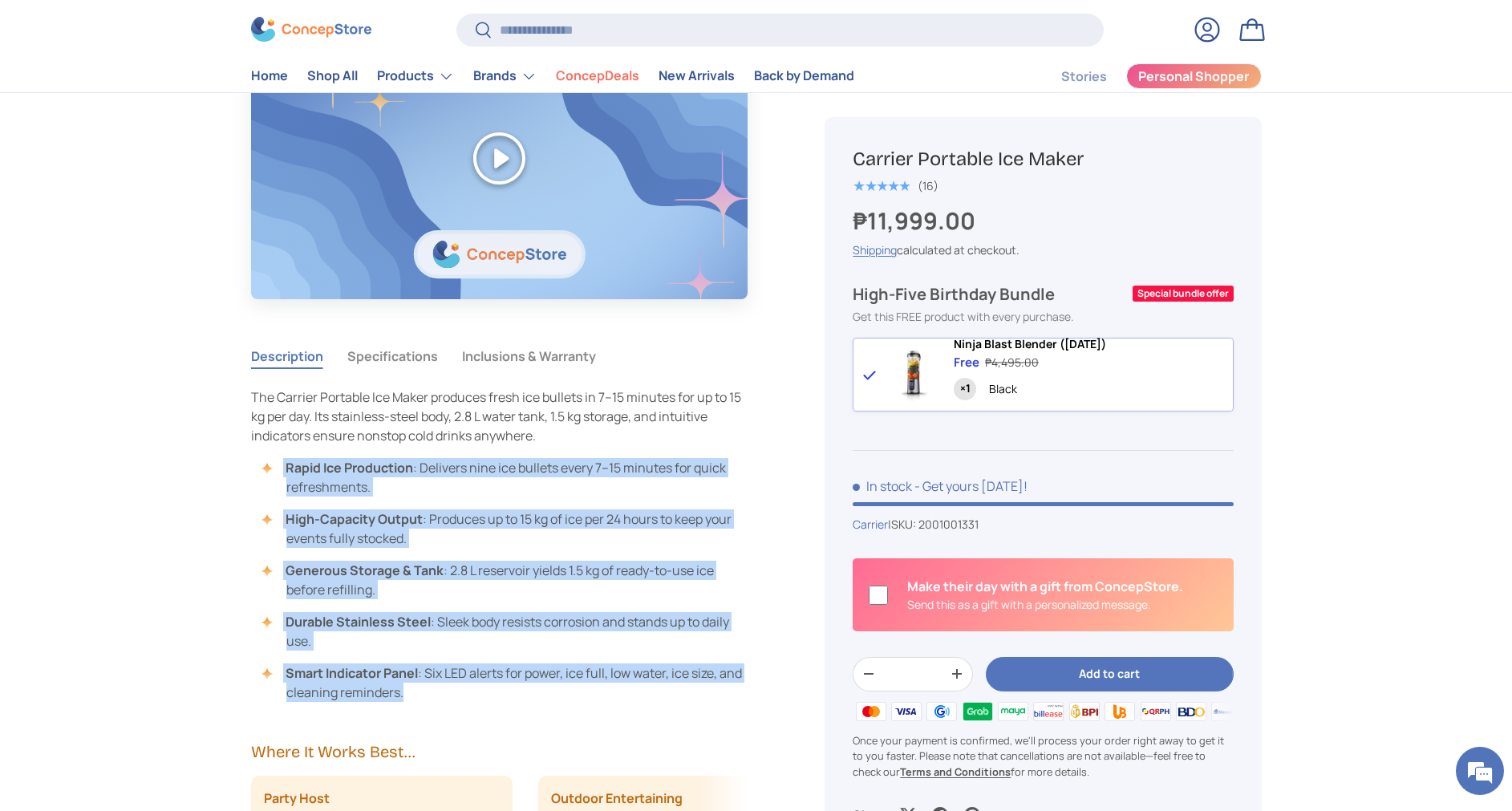
click at [422, 470] on li "Rapid Ice Production : Delivers nine ice bullets every 7–15 minutes for quick r…" at bounding box center [507, 476] width 481 height 39
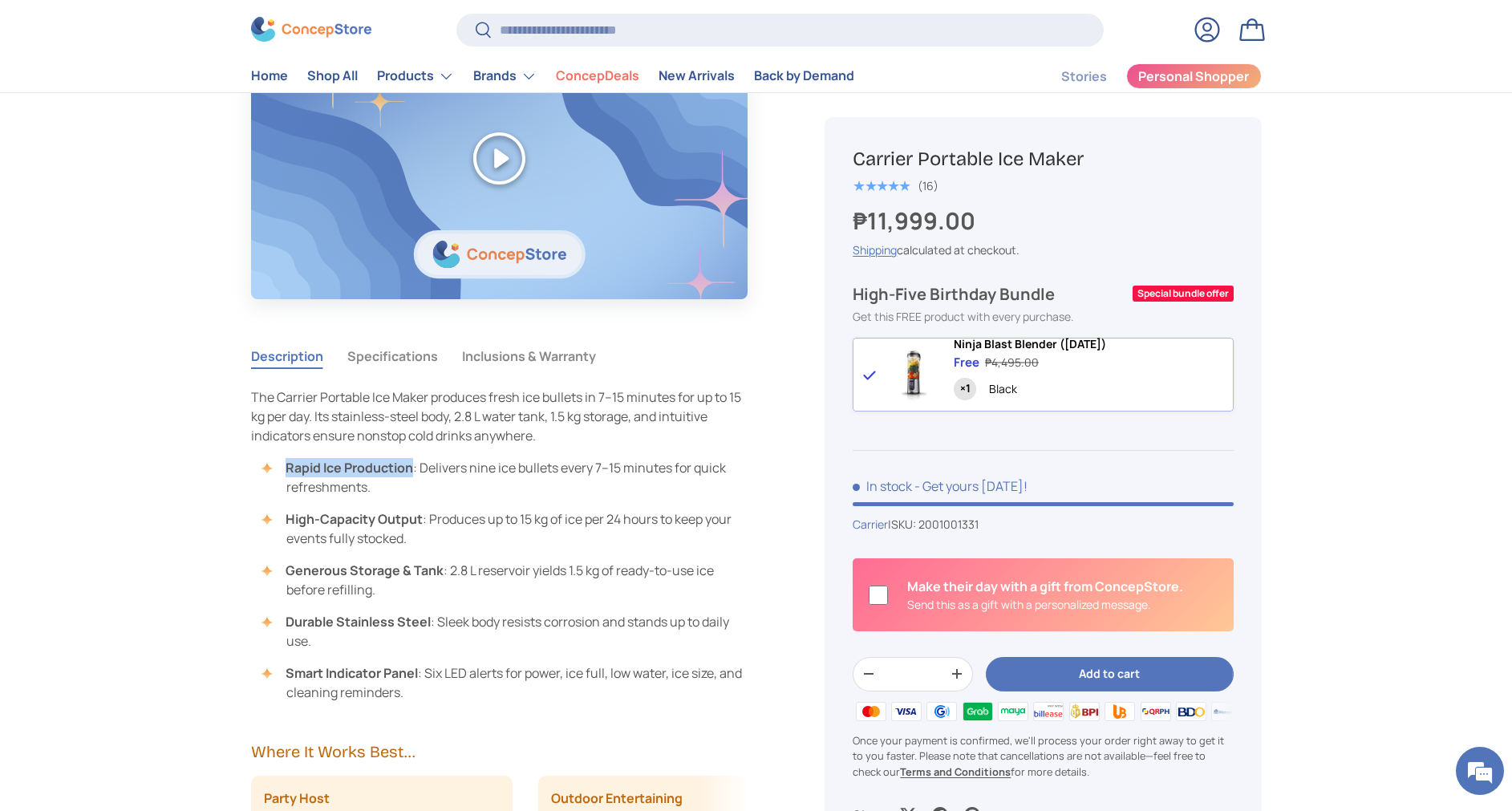
drag, startPoint x: 415, startPoint y: 470, endPoint x: 290, endPoint y: 461, distance: 125.3
click at [290, 461] on li "Rapid Ice Production : Delivers nine ice bullets every 7–15 minutes for quick r…" at bounding box center [507, 476] width 481 height 39
copy strong "Rapid Ice Production"
click at [424, 475] on li "Rapid Ice Production : Delivers nine ice bullets every 7–15 minutes for quick r…" at bounding box center [507, 476] width 481 height 39
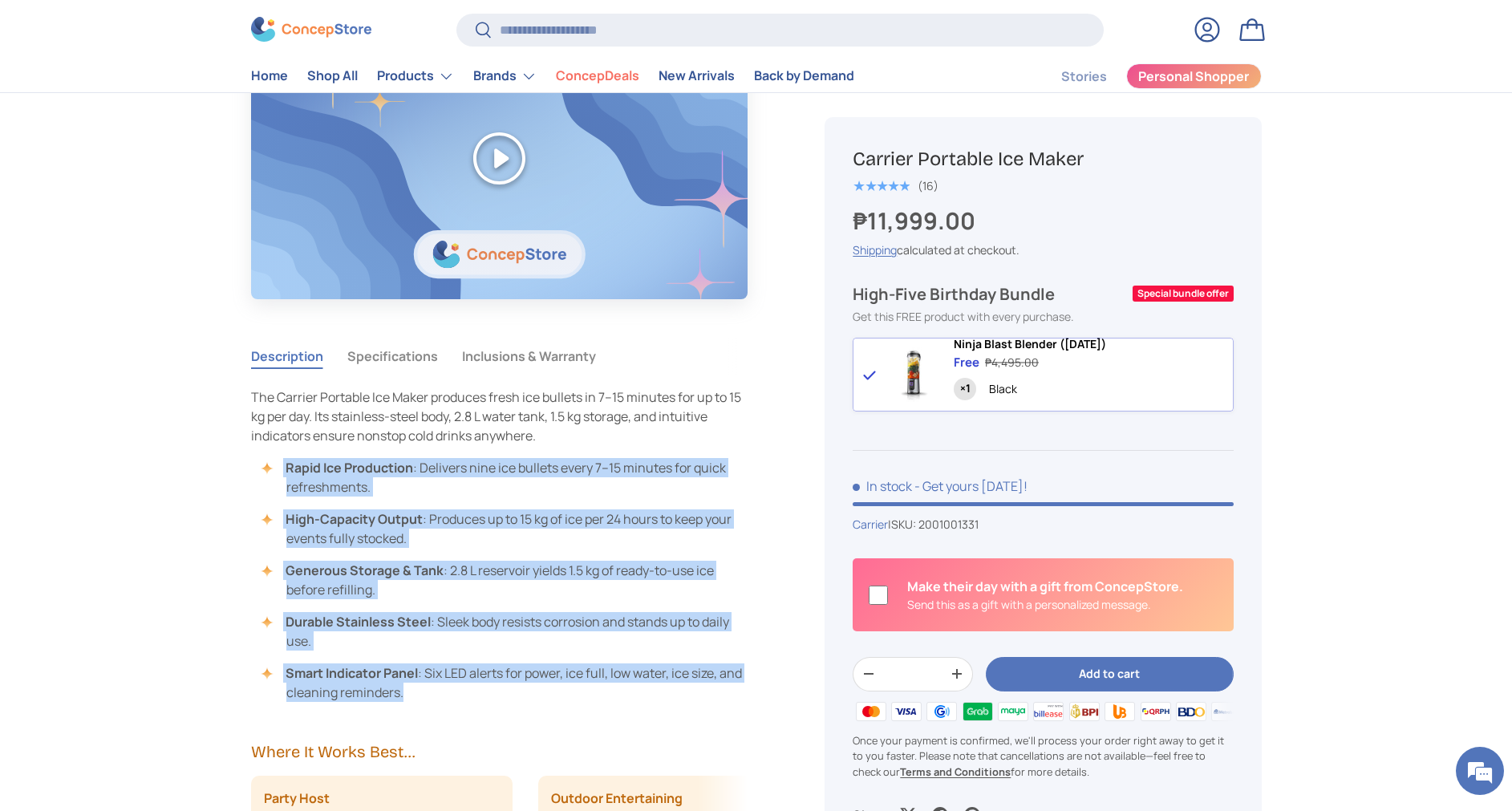
drag, startPoint x: 411, startPoint y: 689, endPoint x: 276, endPoint y: 455, distance: 270.1
click at [276, 455] on div "The Carrier Portable Ice Maker produces fresh ice bullets in 7–15 minutes for u…" at bounding box center [499, 544] width 497 height 314
copy ul "Rapid Ice Production : Delivers nine ice bullets every 7–15 minutes for quick r…"
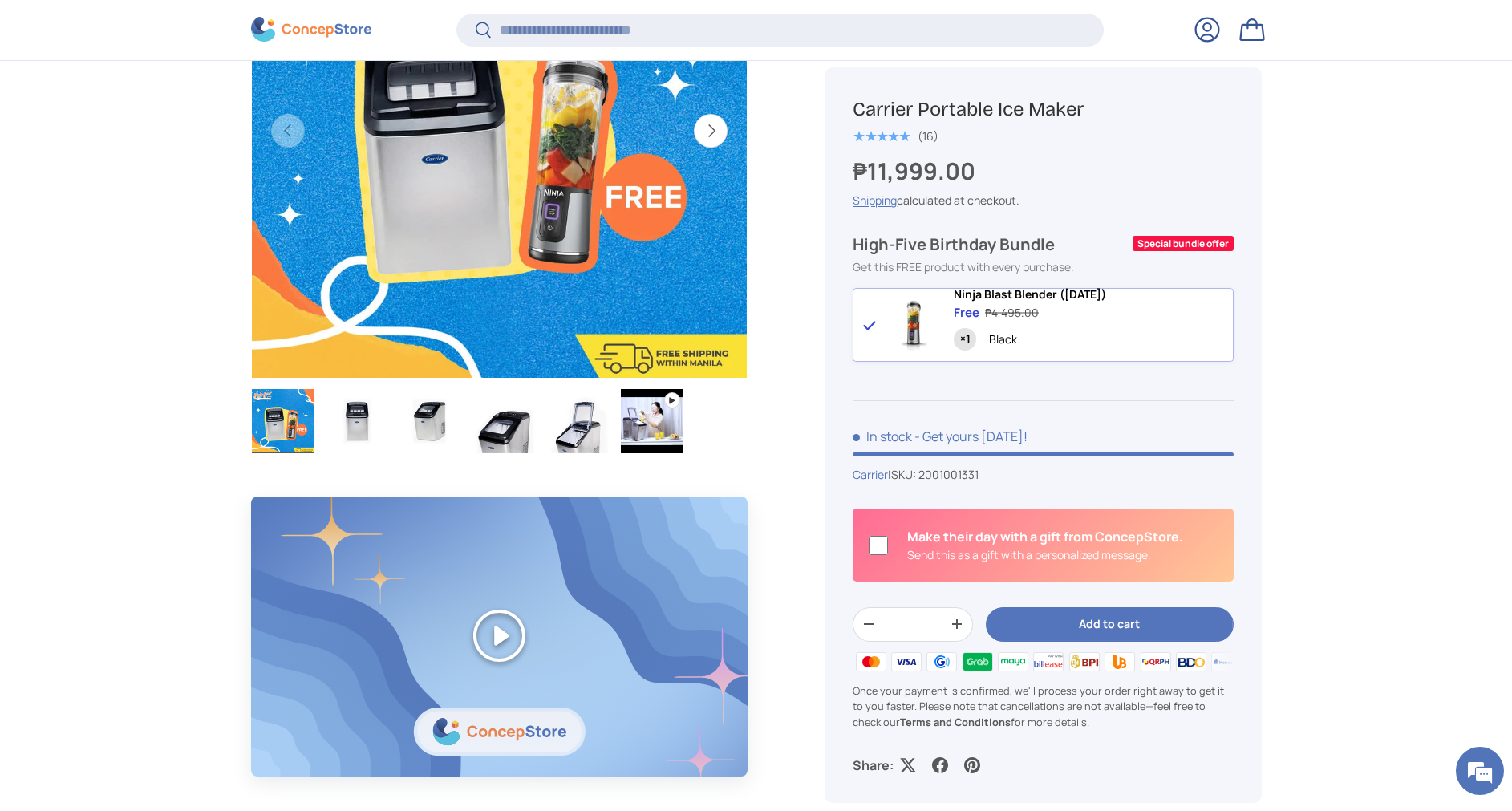
scroll to position [719, 0]
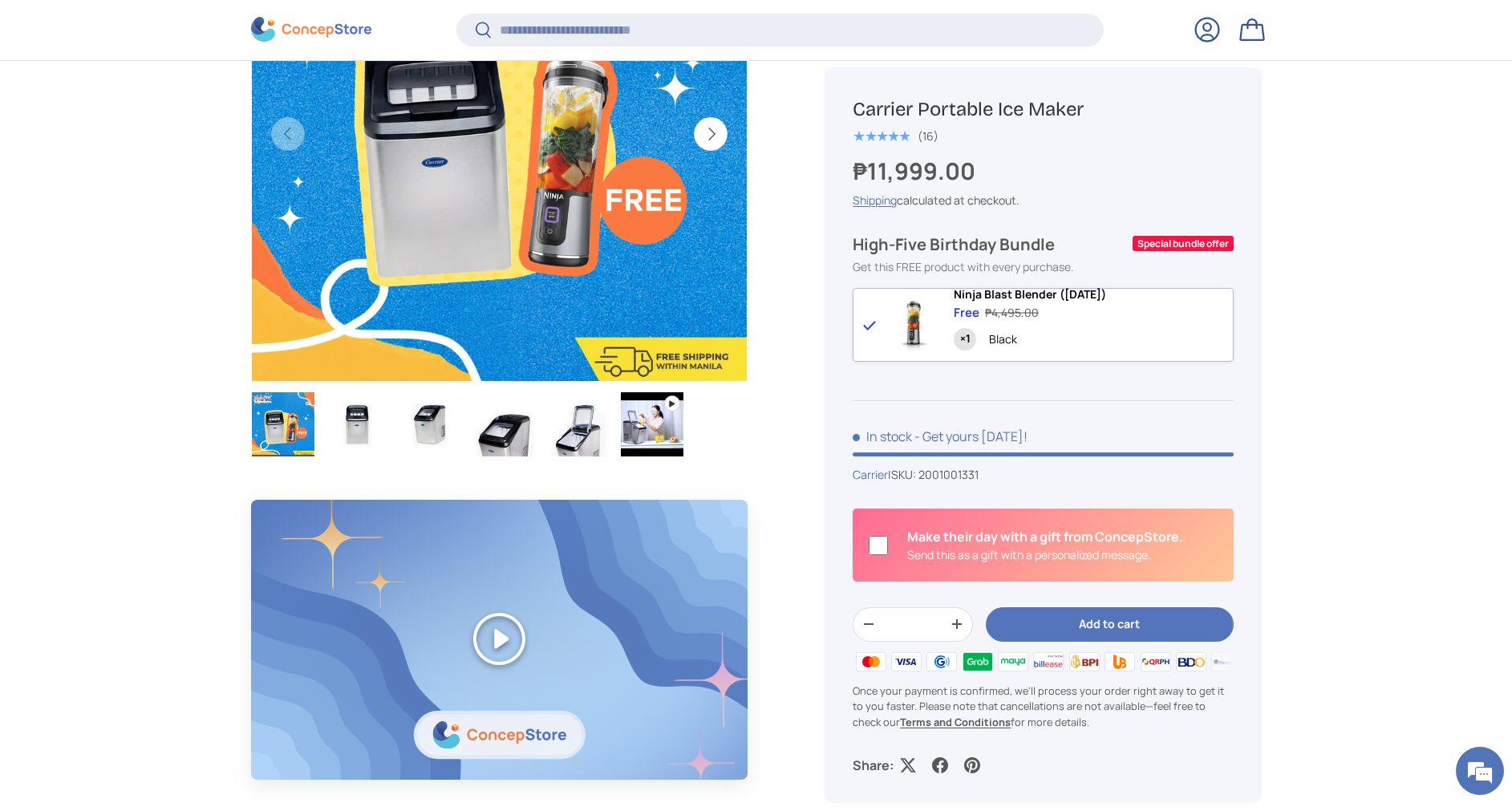
click at [427, 431] on img "Gallery Viewer" at bounding box center [430, 424] width 62 height 64
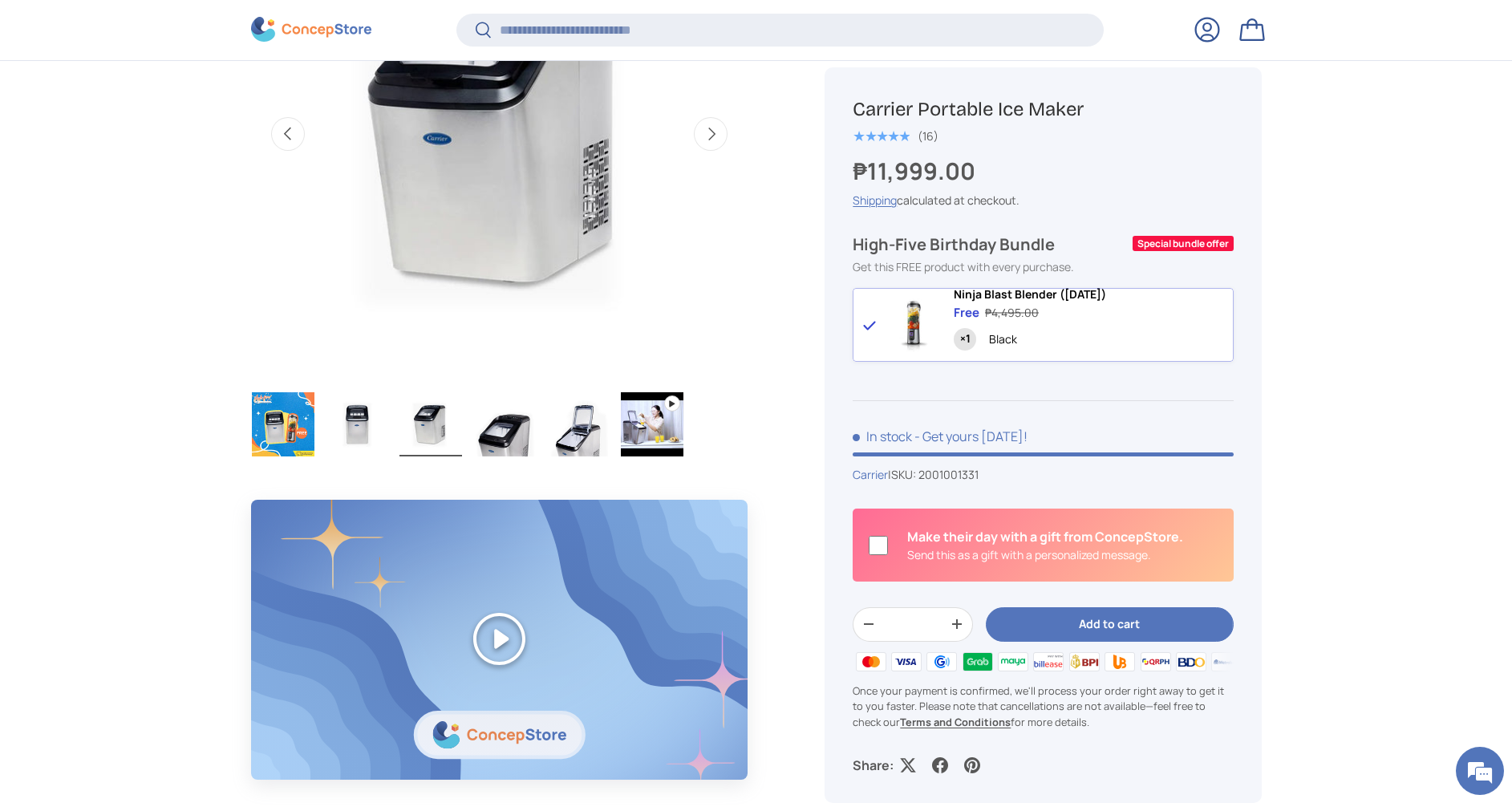
click at [352, 431] on img "Gallery Viewer" at bounding box center [357, 424] width 62 height 64
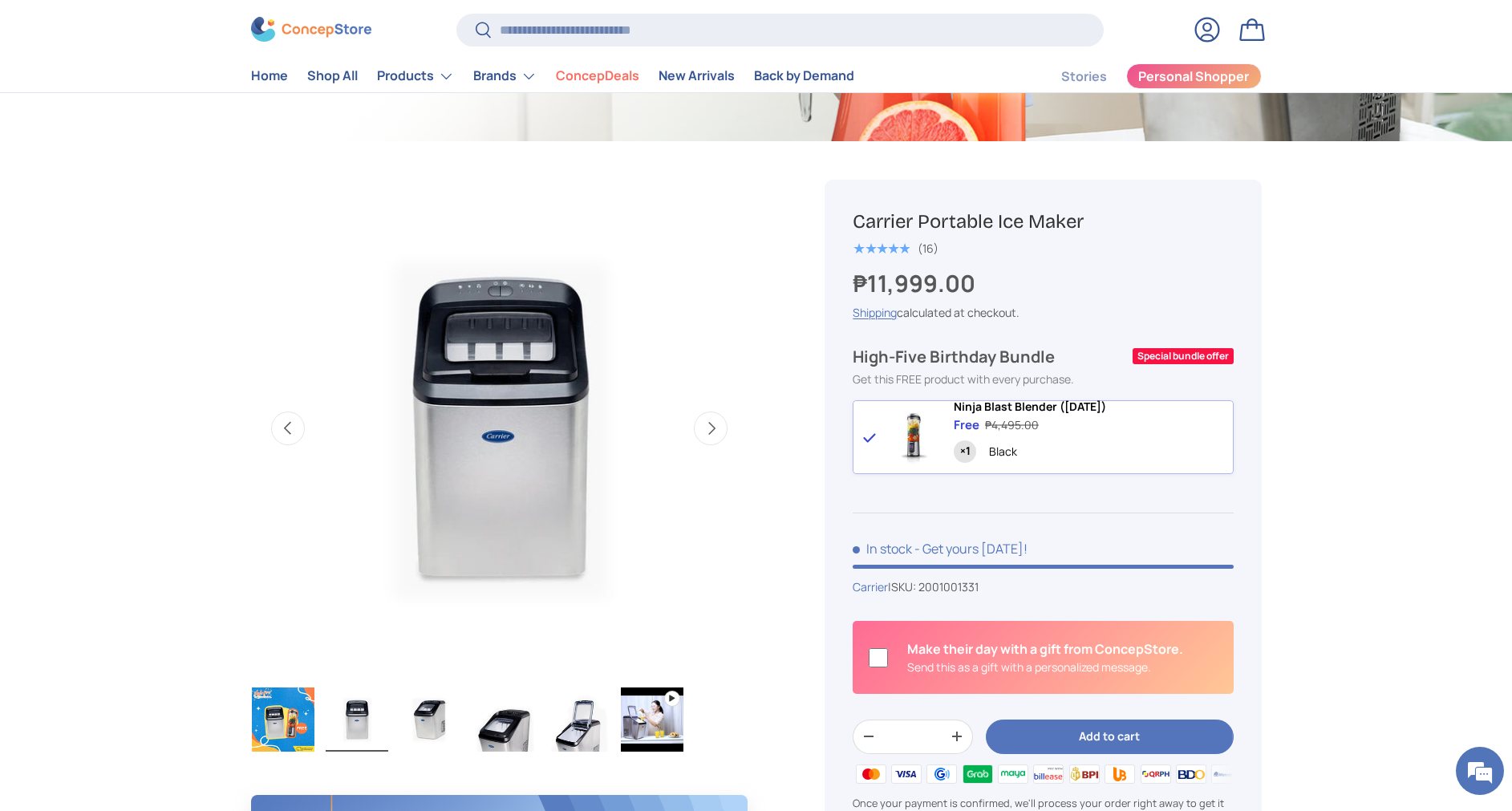
scroll to position [361, 0]
